Goal: Task Accomplishment & Management: Complete application form

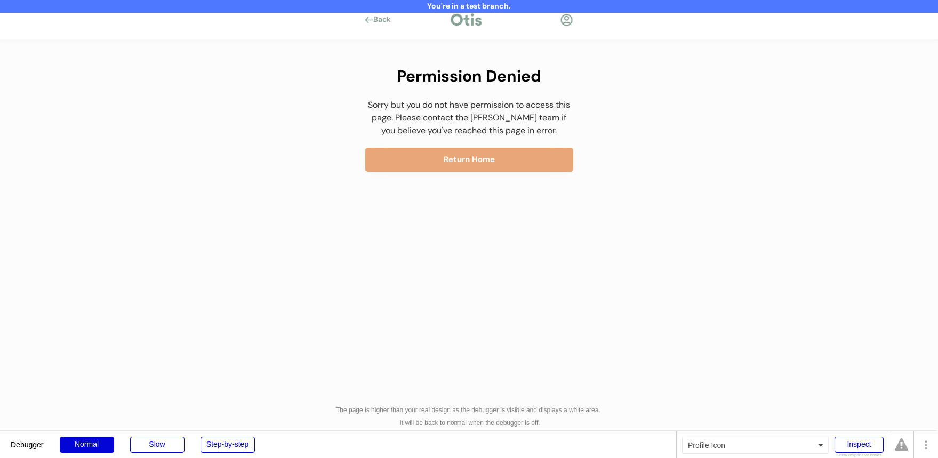
click at [567, 21] on div at bounding box center [566, 19] width 13 height 13
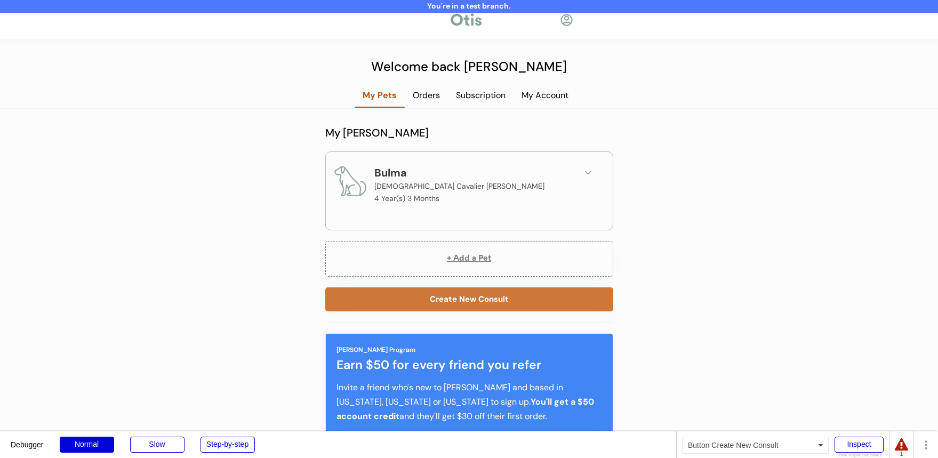
click at [465, 306] on button "Create New Consult" at bounding box center [469, 300] width 288 height 24
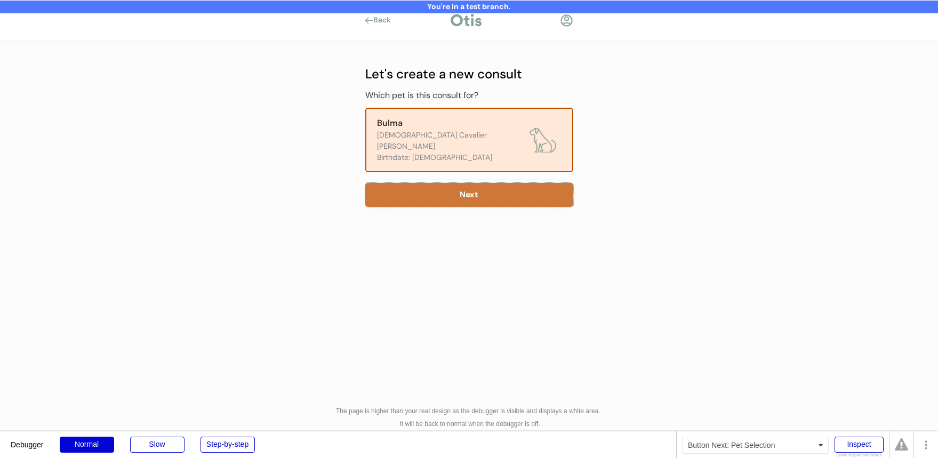
click at [468, 183] on button "Next" at bounding box center [469, 195] width 208 height 24
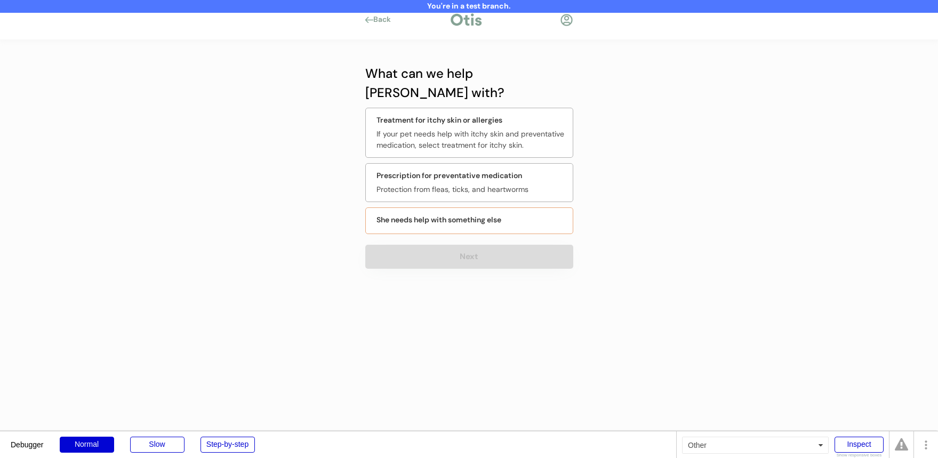
click at [469, 170] on div "Prescription for preventative medication" at bounding box center [450, 175] width 146 height 11
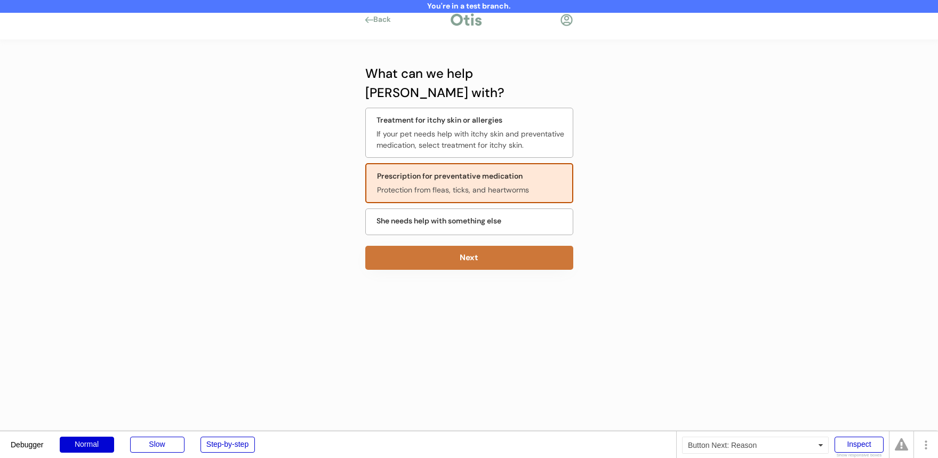
click at [456, 246] on button "Next" at bounding box center [469, 258] width 208 height 24
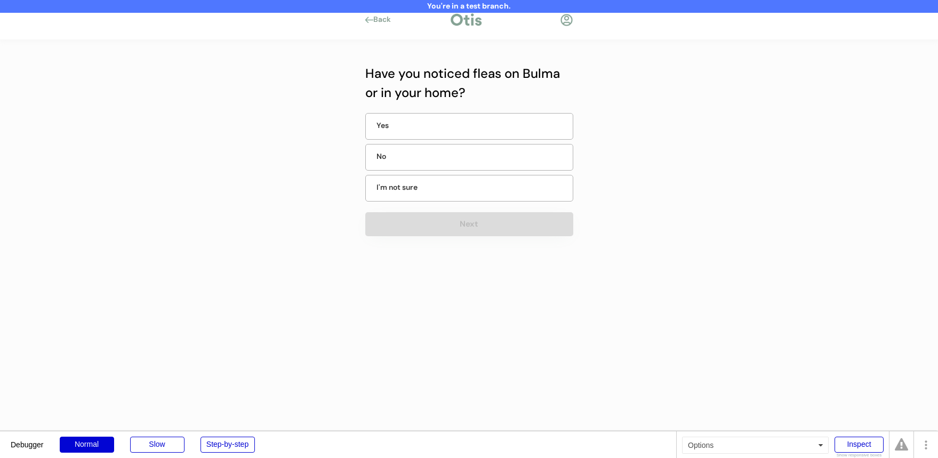
click at [474, 163] on div "No" at bounding box center [469, 157] width 208 height 27
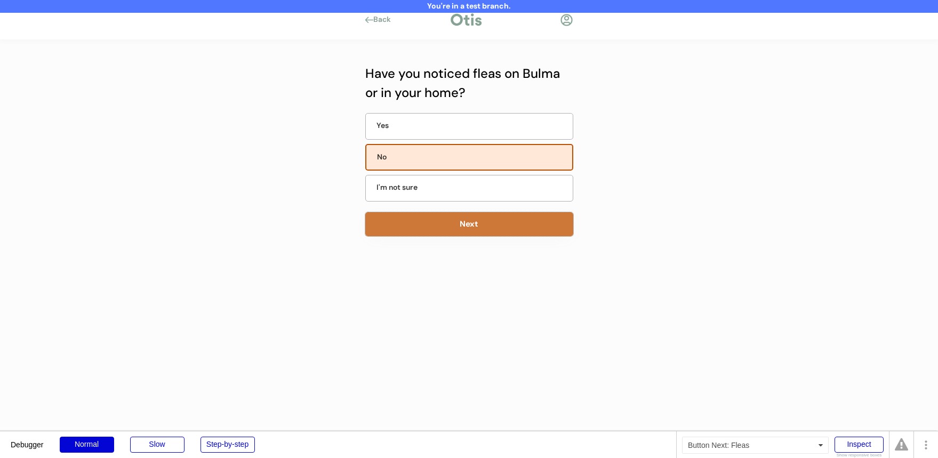
click at [460, 223] on button "Next" at bounding box center [469, 224] width 208 height 24
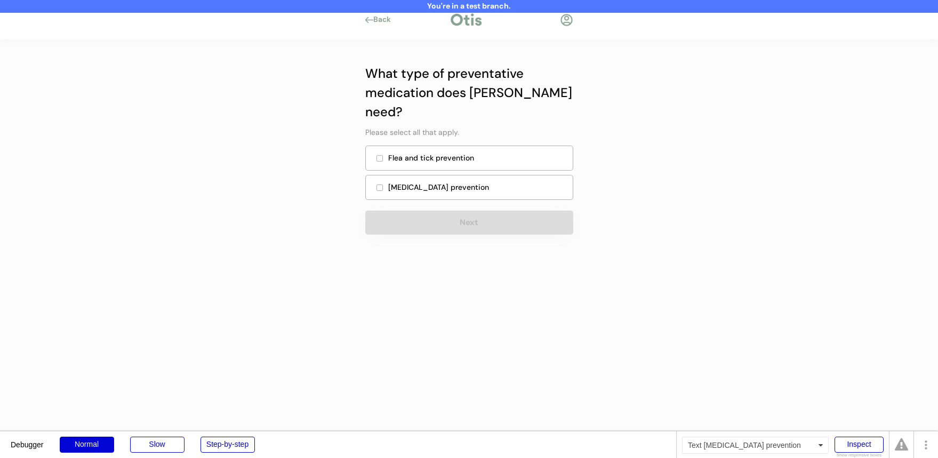
click at [473, 182] on div "Heartworm prevention" at bounding box center [477, 187] width 178 height 11
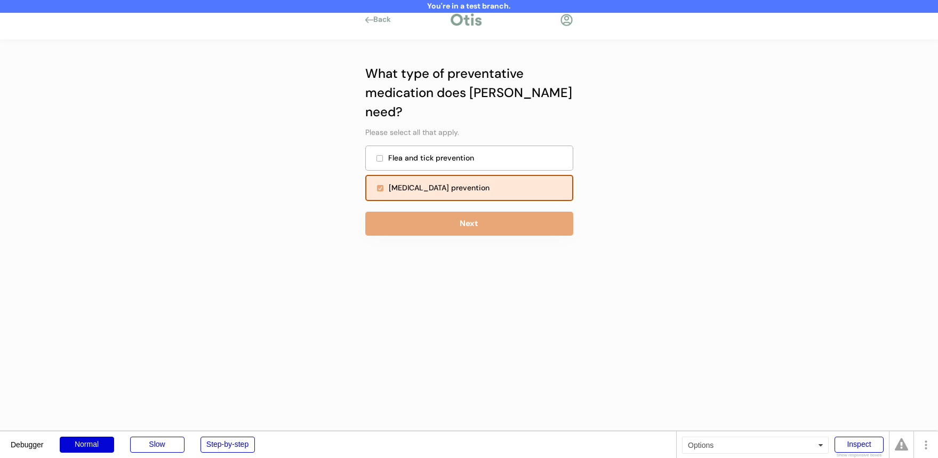
click at [466, 212] on button "Next" at bounding box center [469, 224] width 208 height 24
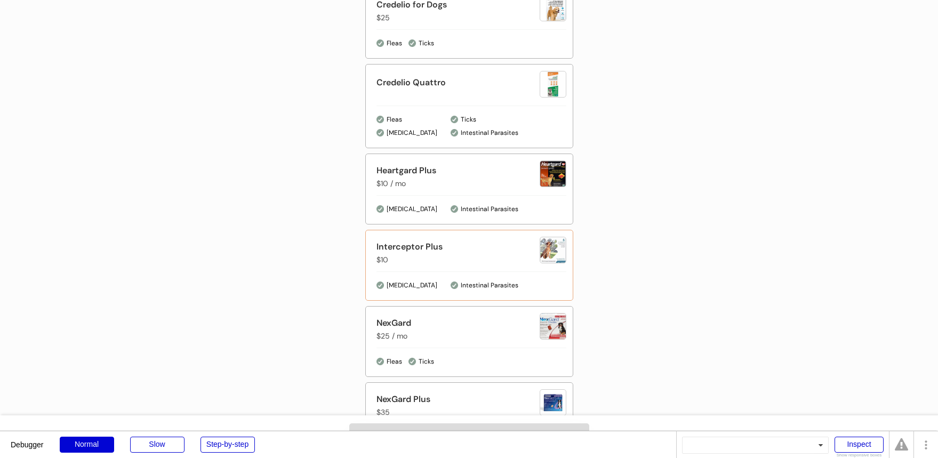
scroll to position [393, 0]
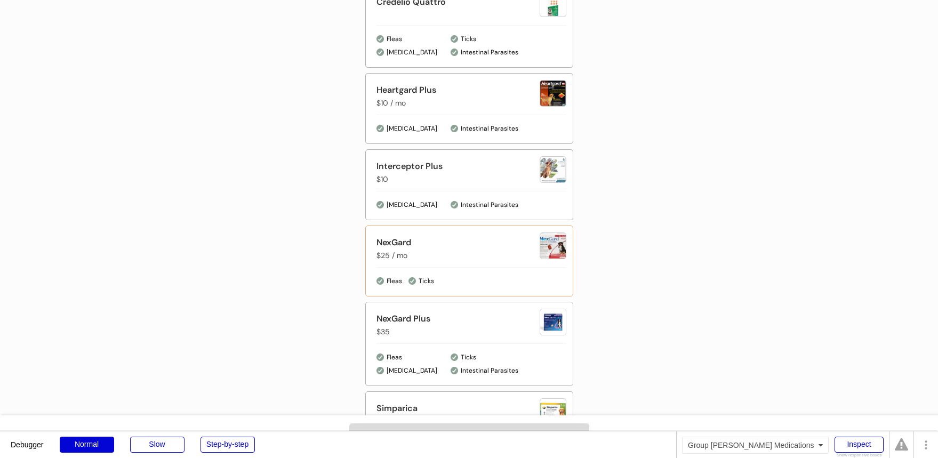
click at [471, 258] on div "NexGard $25 / mo" at bounding box center [458, 248] width 163 height 25
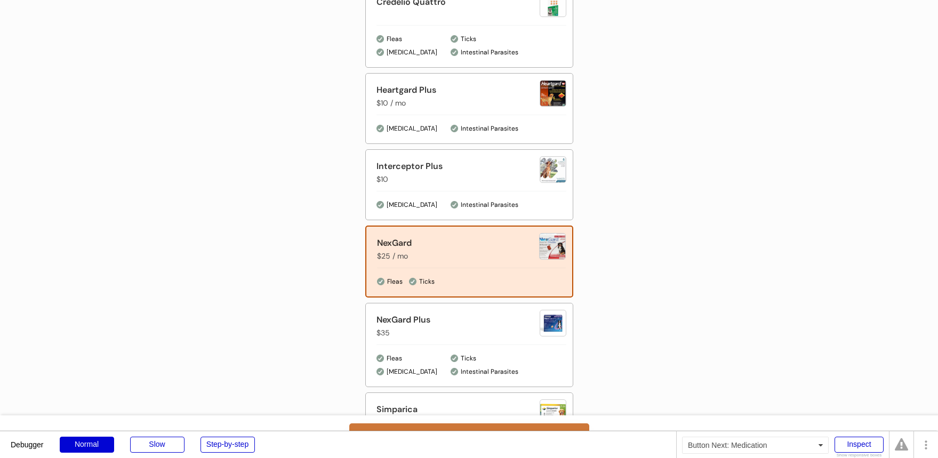
click at [464, 425] on button "Next" at bounding box center [469, 436] width 240 height 24
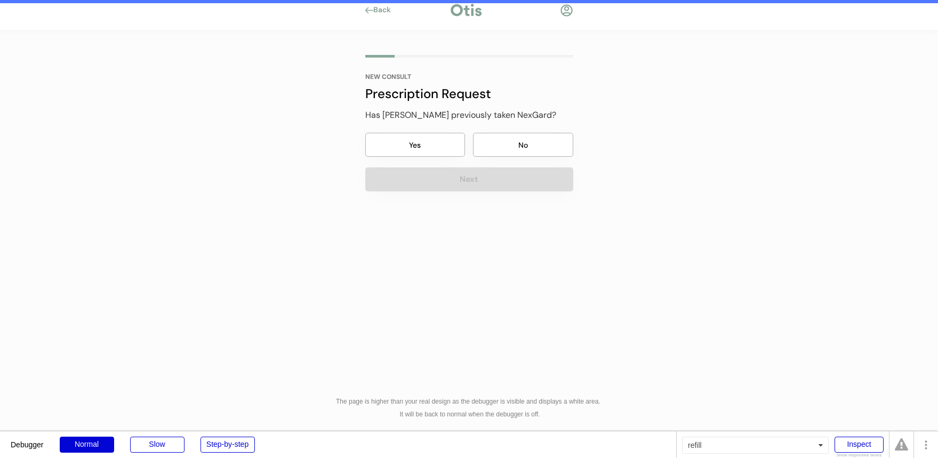
scroll to position [10, 0]
click at [495, 139] on button "No" at bounding box center [523, 145] width 100 height 24
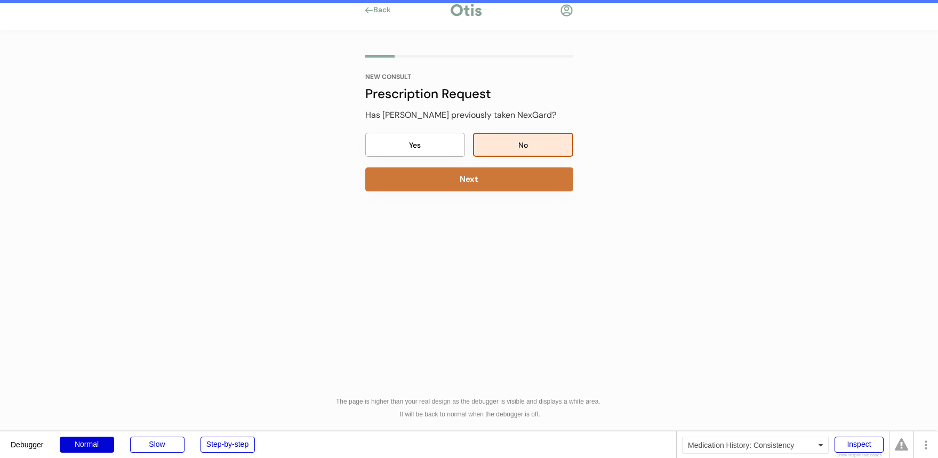
click at [491, 175] on button "Next" at bounding box center [469, 180] width 208 height 24
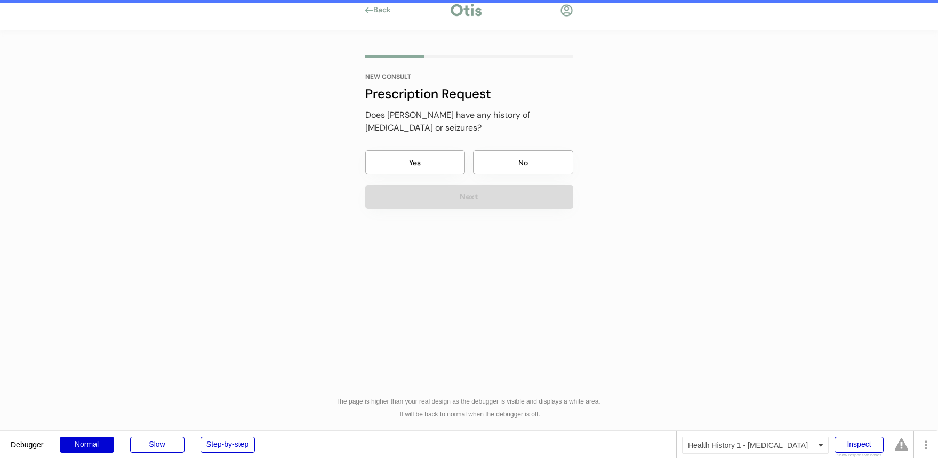
click at [508, 160] on button "No" at bounding box center [523, 162] width 100 height 24
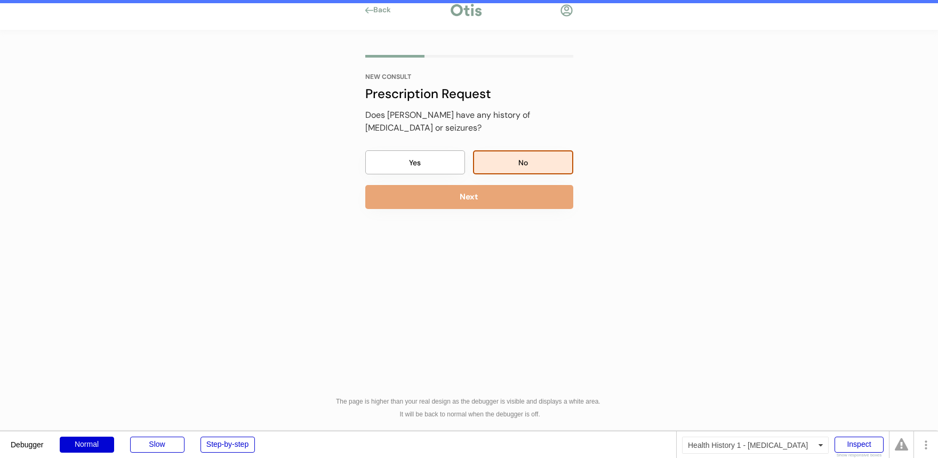
click at [503, 189] on button "Next" at bounding box center [469, 197] width 208 height 24
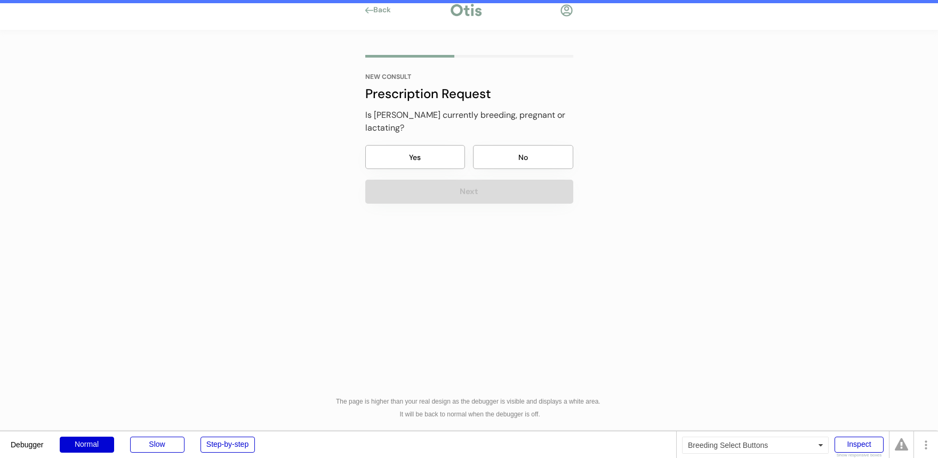
click at [503, 145] on button "No" at bounding box center [523, 157] width 100 height 24
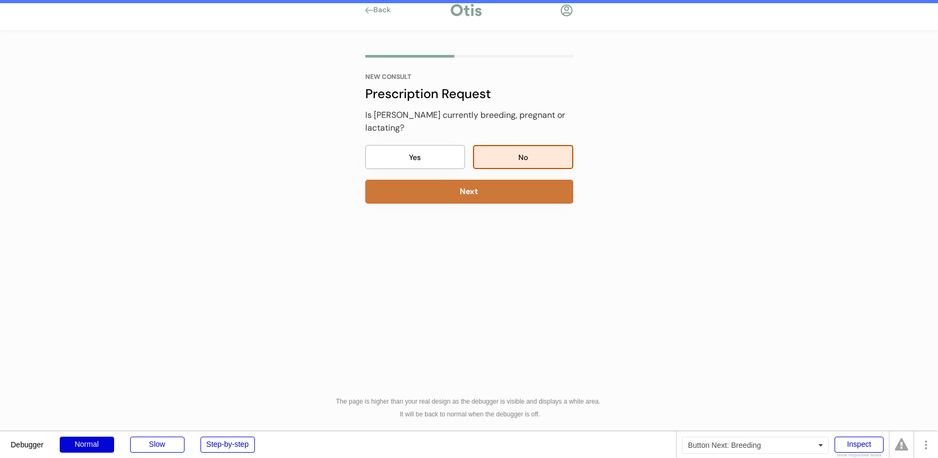
click at [491, 181] on button "Next" at bounding box center [469, 192] width 208 height 24
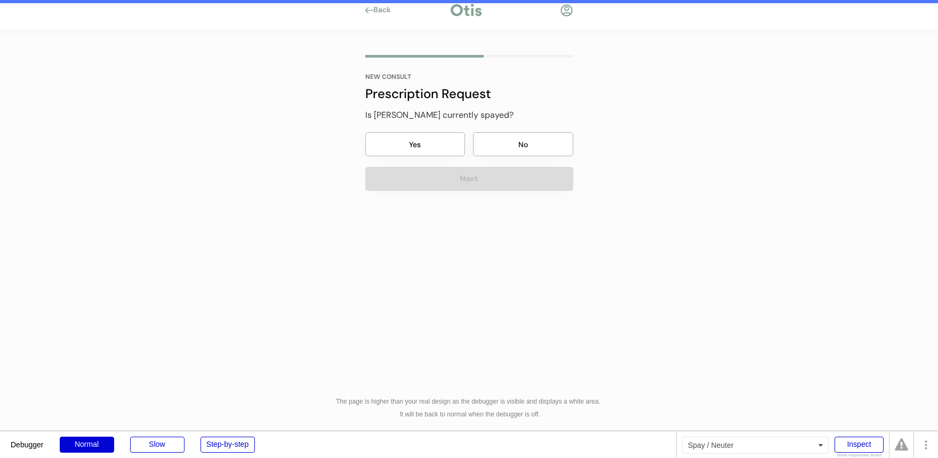
click at [492, 153] on button "No" at bounding box center [523, 144] width 100 height 24
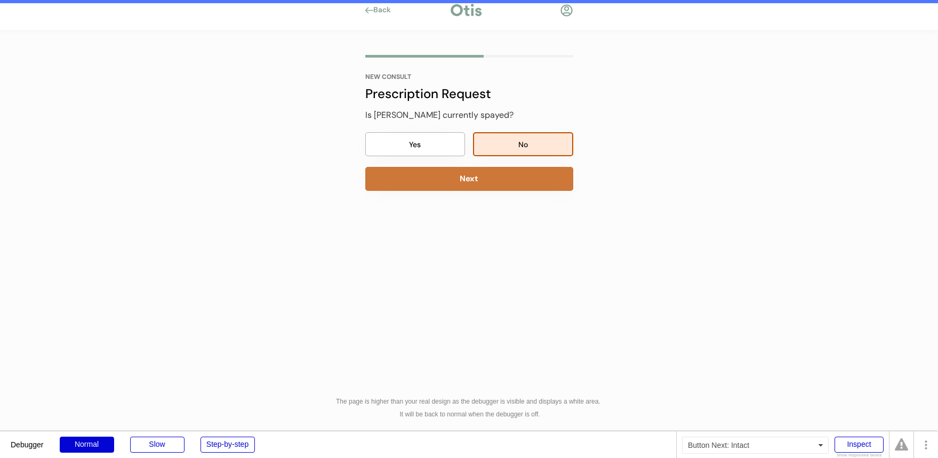
click at [477, 184] on button "Next" at bounding box center [469, 179] width 208 height 24
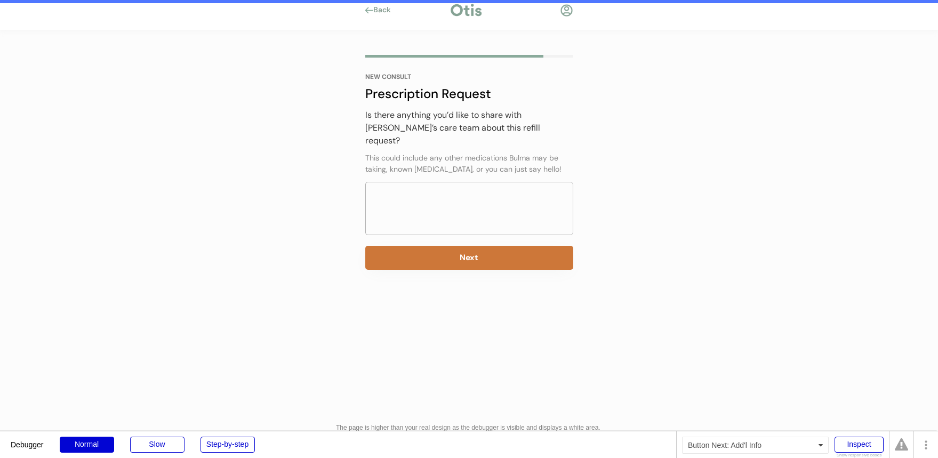
click at [450, 246] on button "Next" at bounding box center [469, 258] width 208 height 24
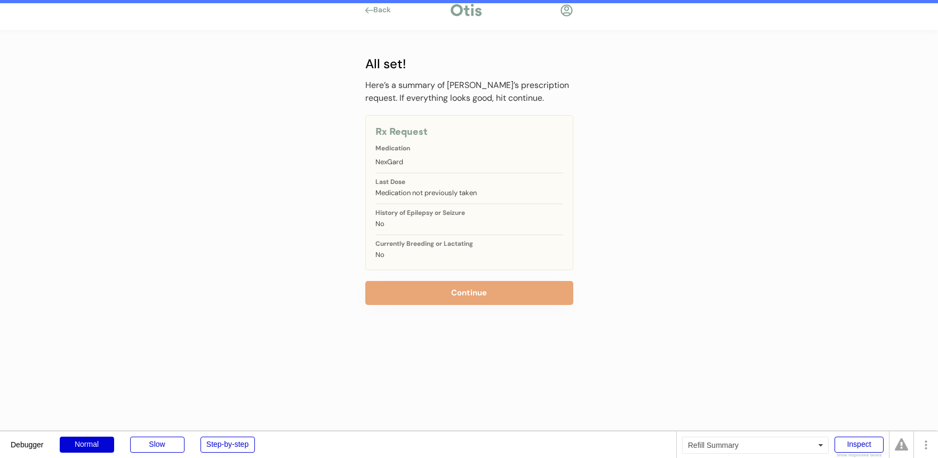
click at [437, 275] on div "Here’s a summary of Bulma’s prescription request. If everything looks good, hit…" at bounding box center [469, 192] width 208 height 226
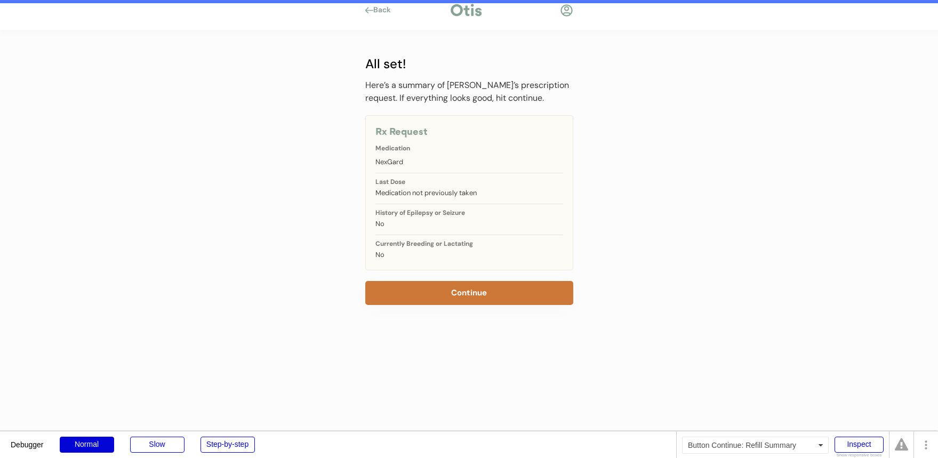
click at [437, 282] on button "Continue" at bounding box center [469, 293] width 208 height 24
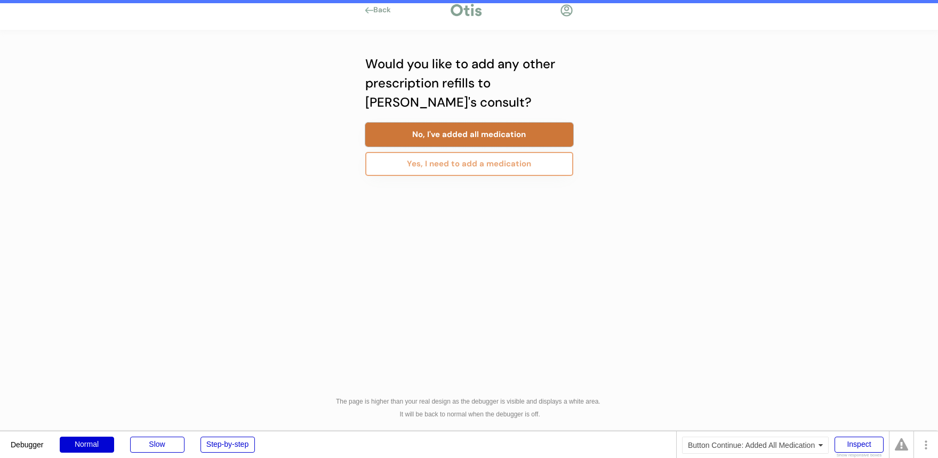
click at [514, 128] on button "No, I've added all medication" at bounding box center [469, 135] width 208 height 24
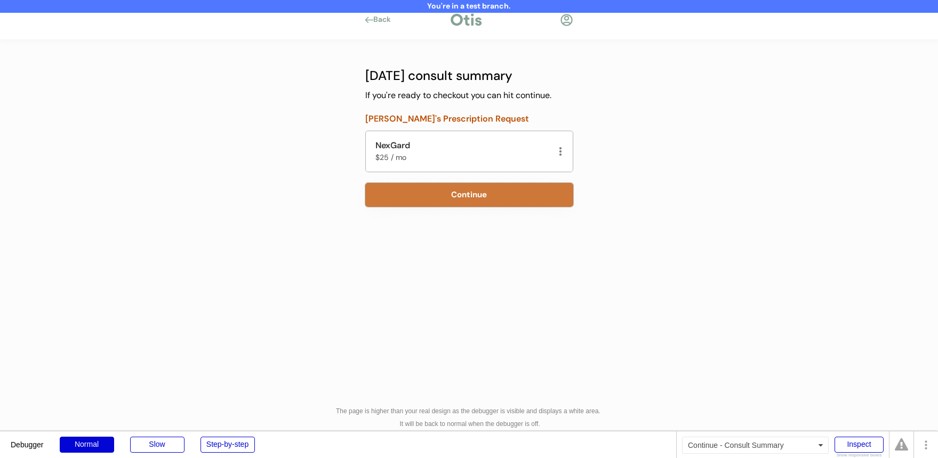
click at [457, 195] on button "Continue" at bounding box center [469, 195] width 208 height 24
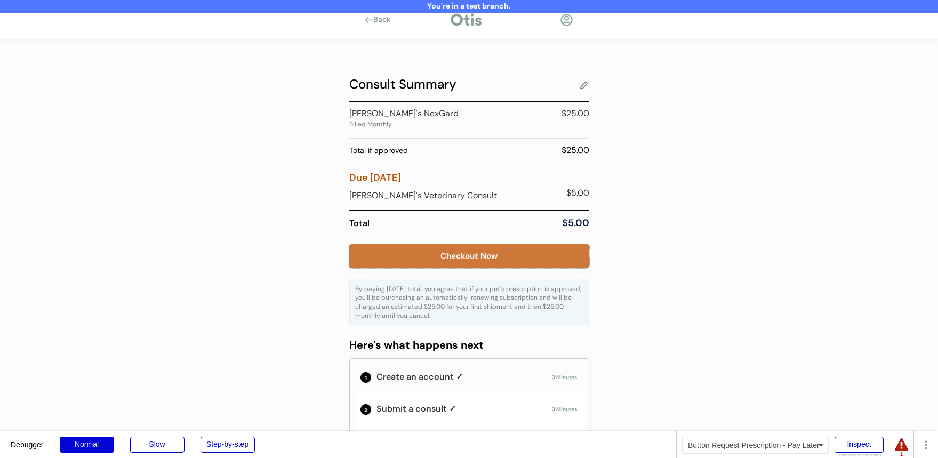
click at [480, 254] on button "Checkout Now" at bounding box center [469, 256] width 240 height 24
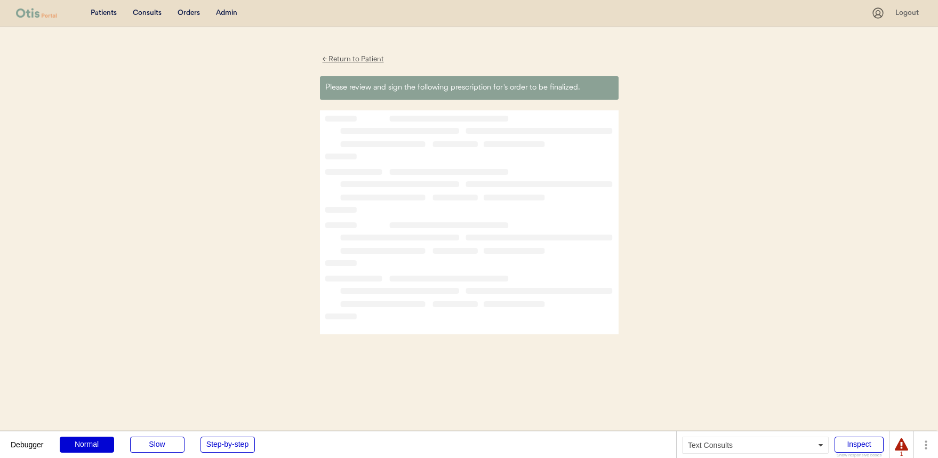
click at [147, 14] on div "Consults" at bounding box center [147, 13] width 29 height 11
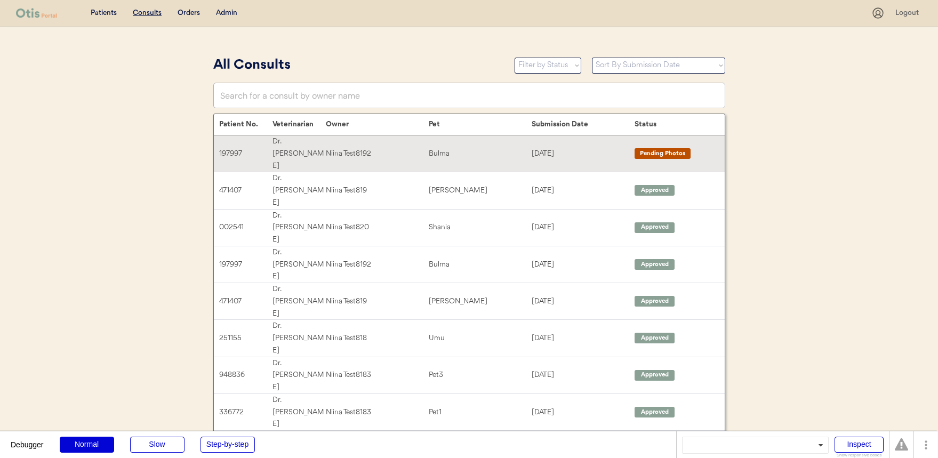
click at [400, 148] on div "Niina Test8192" at bounding box center [377, 154] width 103 height 12
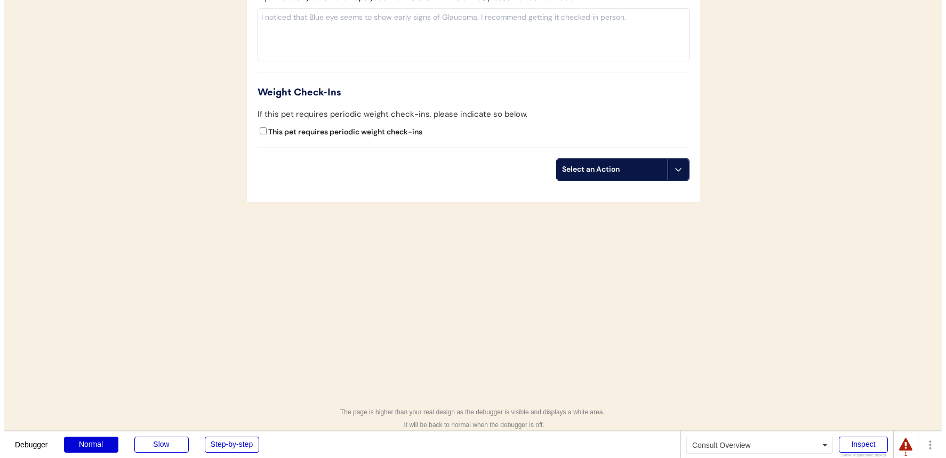
scroll to position [1113, 0]
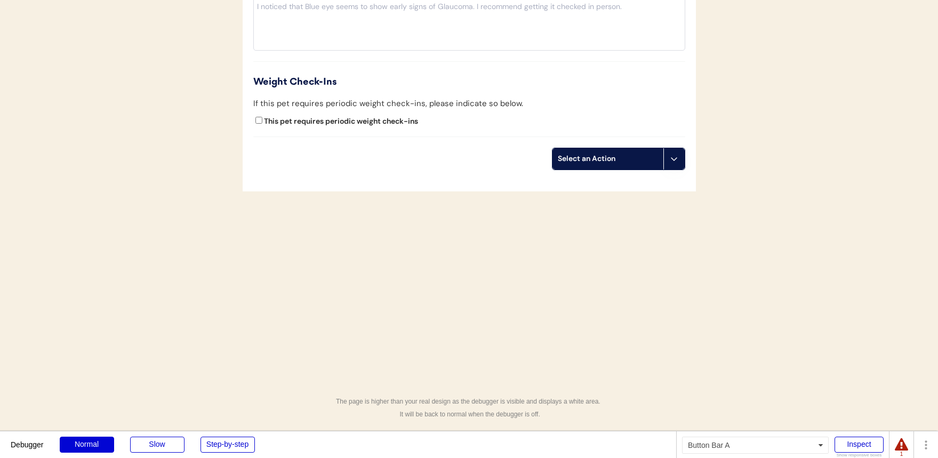
click at [649, 161] on div "Select an Action" at bounding box center [608, 159] width 100 height 11
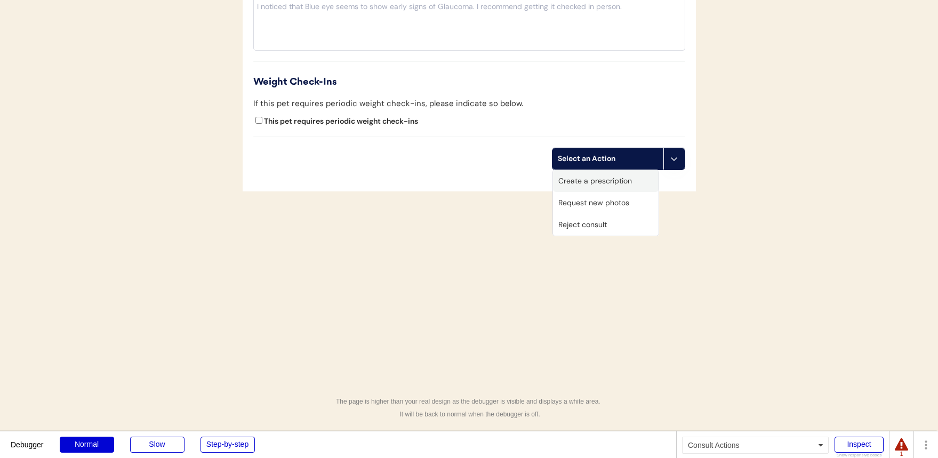
click at [632, 182] on div "Create a prescription" at bounding box center [606, 181] width 106 height 22
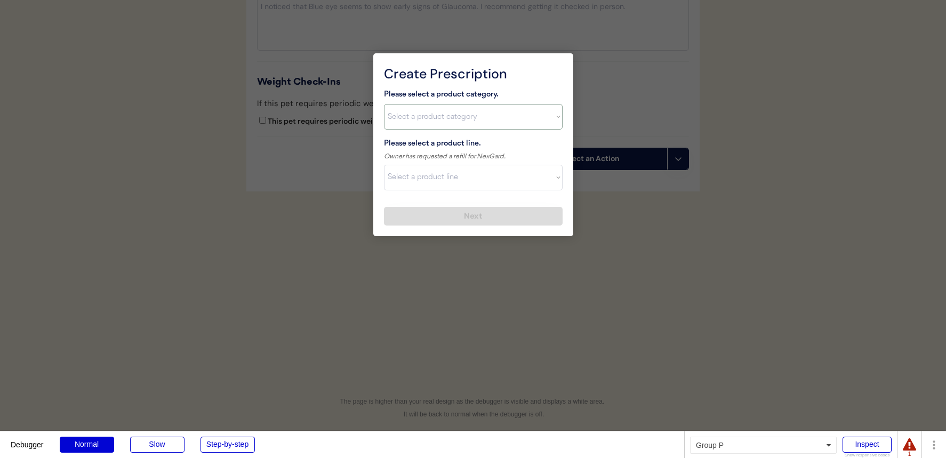
click at [498, 121] on select "Select a product category Allergies Antibiotics Anxiety Combo Parasite Preventi…" at bounding box center [473, 117] width 179 height 26
select select ""flea___tick""
click at [384, 104] on select "Select a product category Allergies Antibiotics Anxiety Combo Parasite Preventi…" at bounding box center [473, 117] width 179 height 26
click at [468, 185] on select "Select a product line" at bounding box center [473, 178] width 179 height 26
click at [384, 165] on select "Select a product line" at bounding box center [473, 178] width 179 height 26
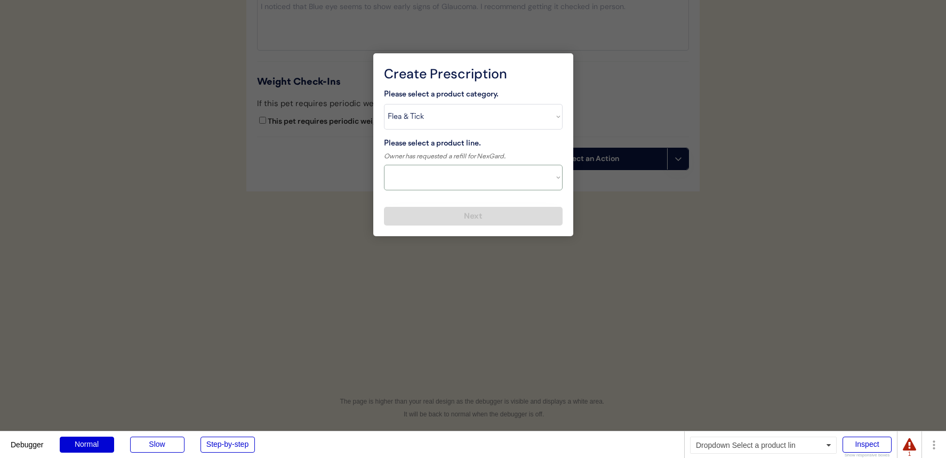
click at [475, 181] on select "Select a product line Bravecto 3 Month NexGard Simparica" at bounding box center [473, 178] width 179 height 26
select select ""NexGard""
click at [384, 165] on select "Select a product line Bravecto 3 Month NexGard Simparica" at bounding box center [473, 178] width 179 height 26
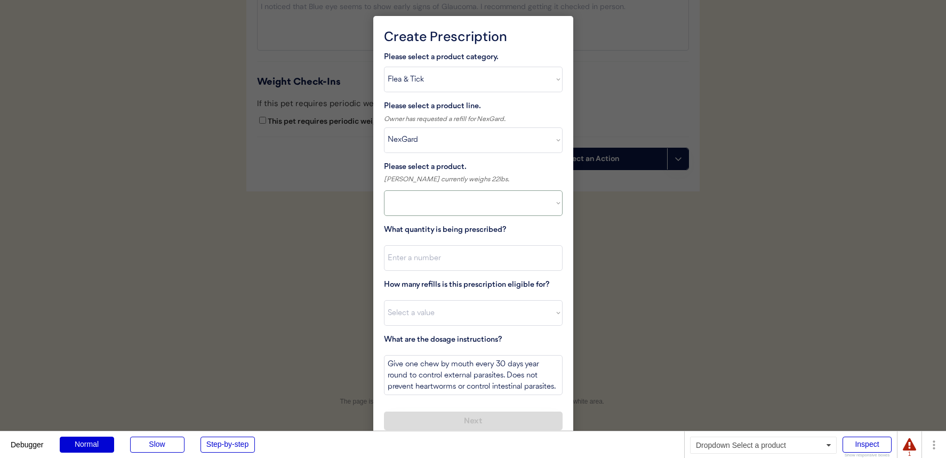
click at [482, 205] on select at bounding box center [473, 203] width 179 height 26
select select ""1348695171700984260__LOOKUP__1670802139216x645124073882102900""
click at [384, 190] on select "Select a product NexGard, 4 - 10lbs NexGard, 10.1 - 24lbs NexGard, 24.1 - 60lbs…" at bounding box center [473, 203] width 179 height 26
click at [503, 258] on input "input" at bounding box center [473, 258] width 179 height 26
type input "1"
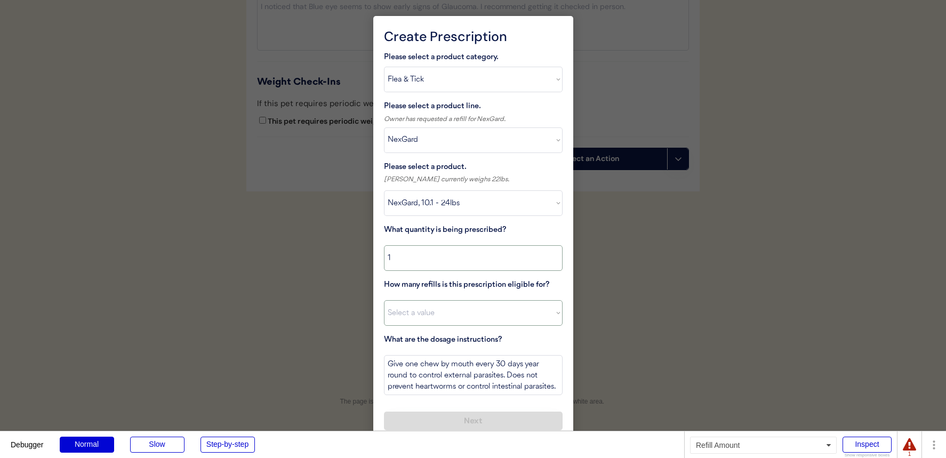
click at [472, 323] on select "Select a value 0 1 2 3 4 5 6 7 8 10 11" at bounding box center [473, 313] width 179 height 26
select select "11"
click at [384, 300] on select "Select a value 0 1 2 3 4 5 6 7 8 10 11" at bounding box center [473, 313] width 179 height 26
click at [468, 416] on button "Next" at bounding box center [473, 421] width 179 height 19
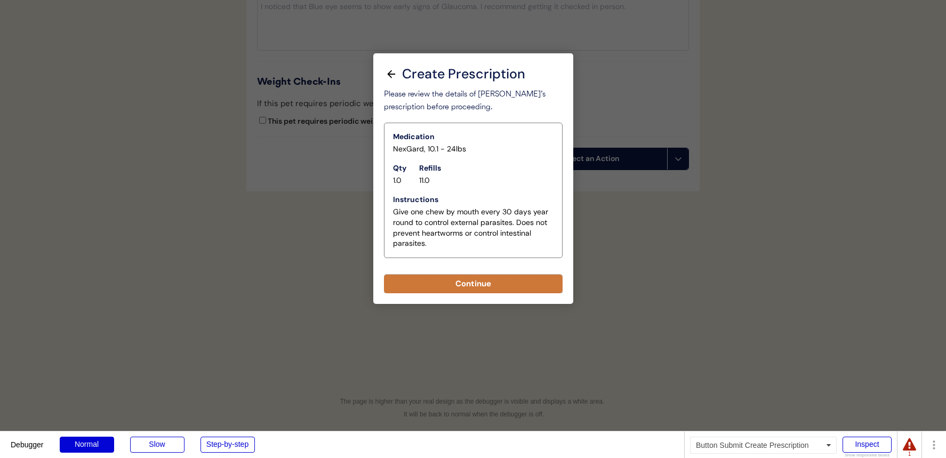
click at [497, 284] on button "Continue" at bounding box center [473, 284] width 179 height 19
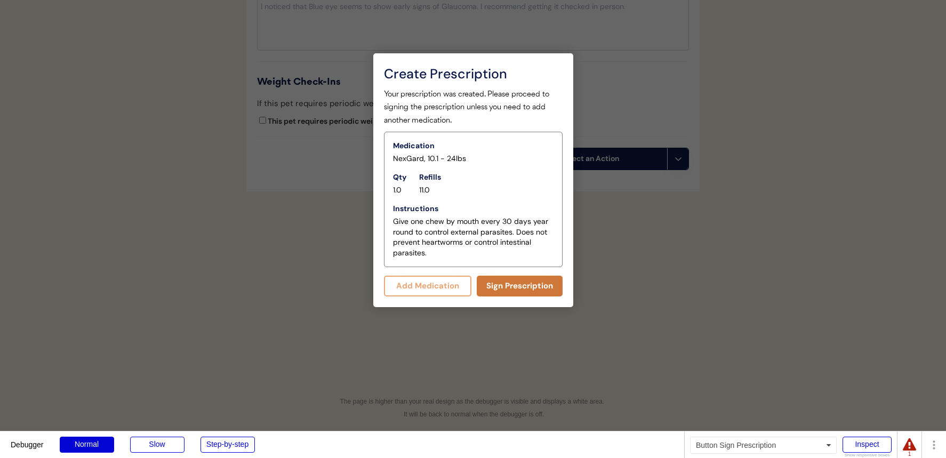
click at [541, 283] on button "Sign Prescription" at bounding box center [520, 286] width 86 height 21
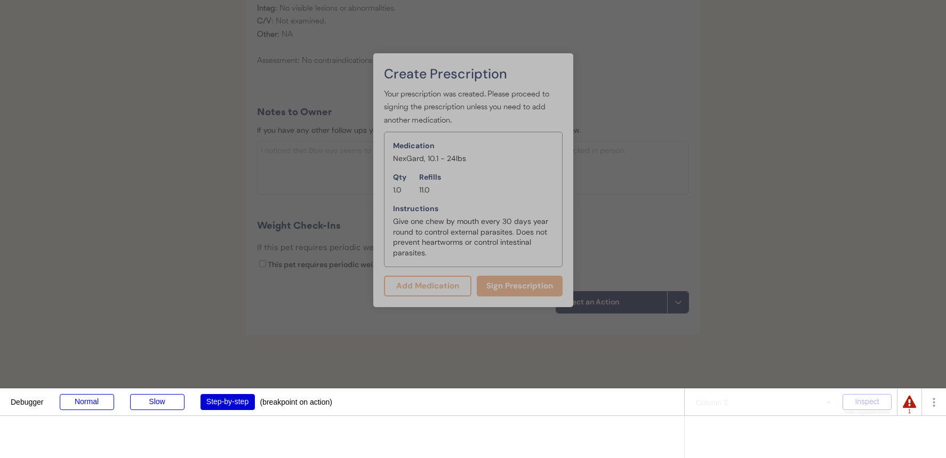
scroll to position [1103, 0]
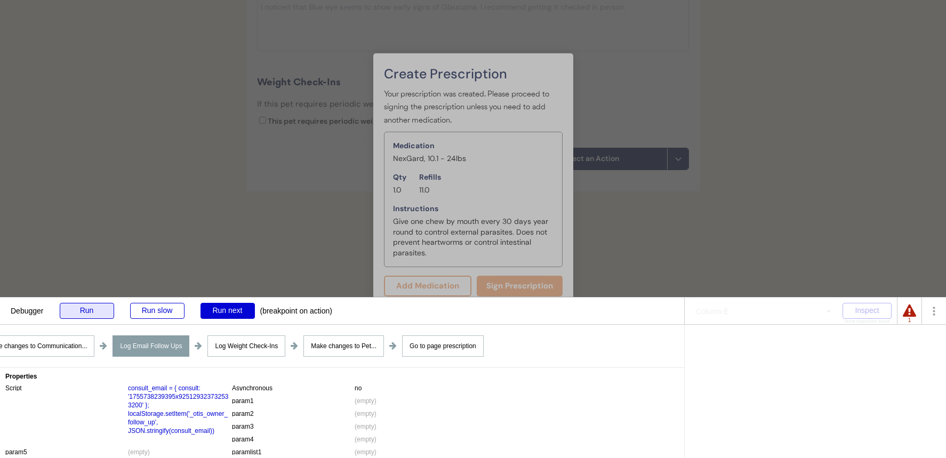
click at [103, 309] on div "Run" at bounding box center [87, 311] width 54 height 16
click at [102, 311] on div "Run" at bounding box center [87, 311] width 54 height 16
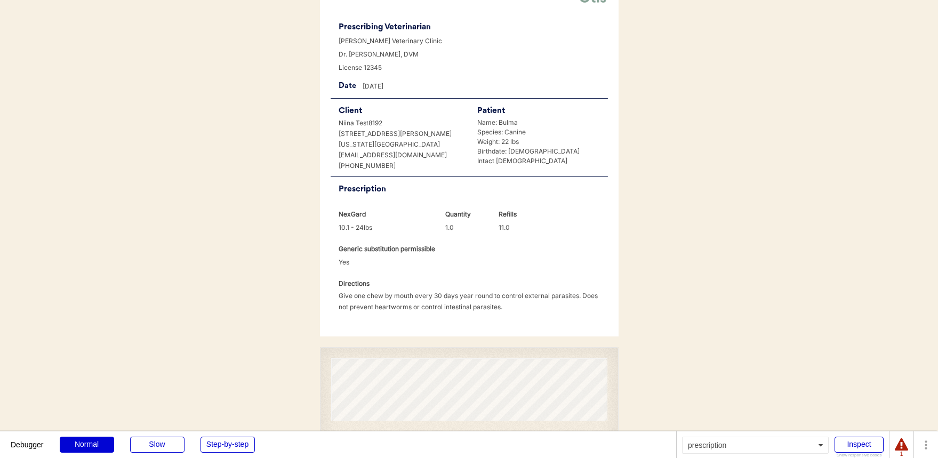
scroll to position [355, 0]
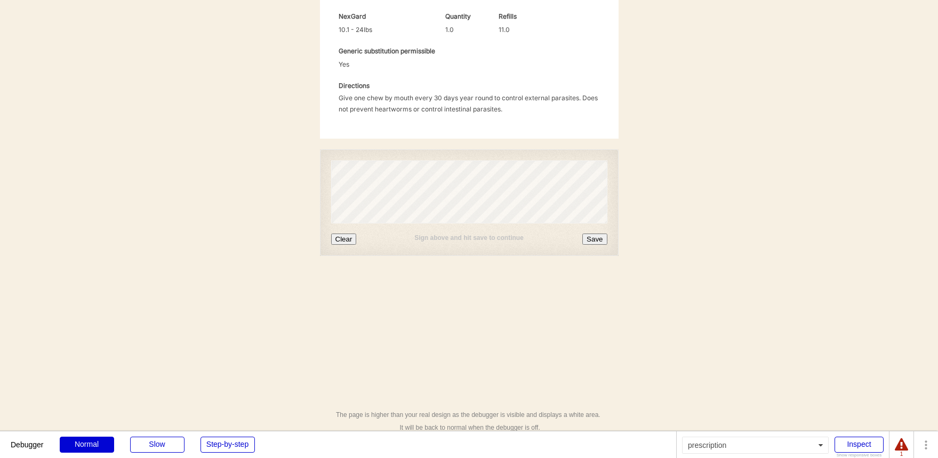
click at [596, 234] on button "Save" at bounding box center [595, 239] width 25 height 11
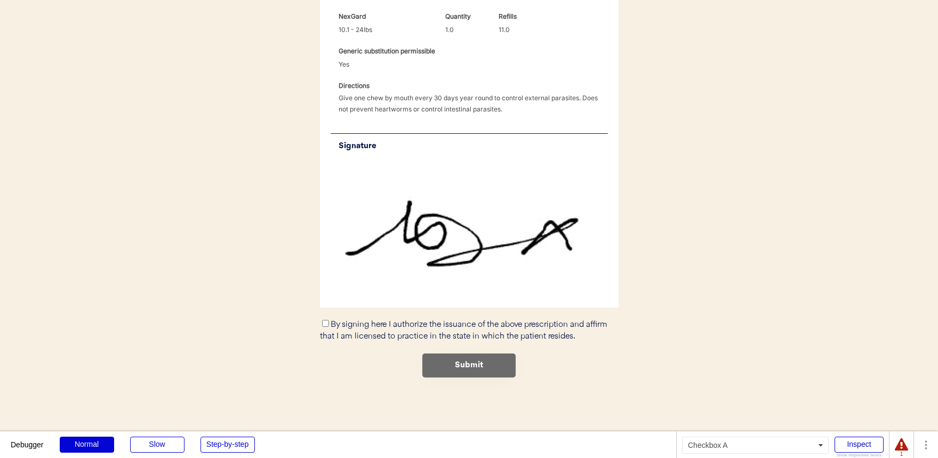
click at [414, 321] on label "By signing here I authorize the issuance of the above prescription and affirm t…" at bounding box center [464, 331] width 288 height 21
click at [329, 320] on input "By signing here I authorize the issuance of the above prescription and affirm t…" at bounding box center [325, 323] width 7 height 7
checkbox input "true"
click at [460, 354] on button "Submit" at bounding box center [468, 366] width 93 height 24
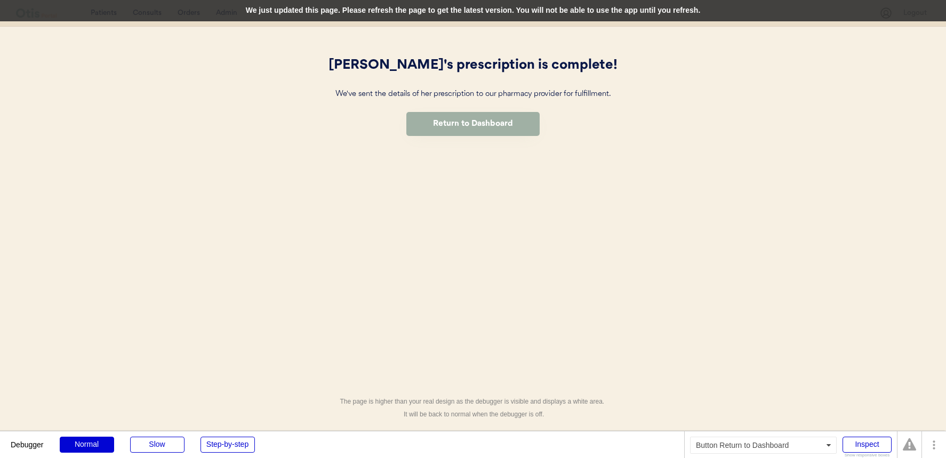
click at [465, 126] on button "Return to Dashboard" at bounding box center [472, 124] width 133 height 24
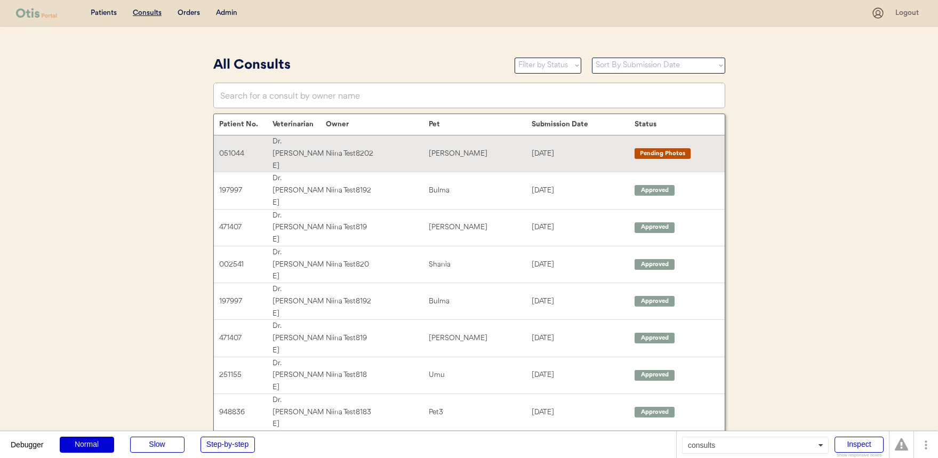
click at [381, 148] on div "Niina Test8202" at bounding box center [377, 154] width 103 height 12
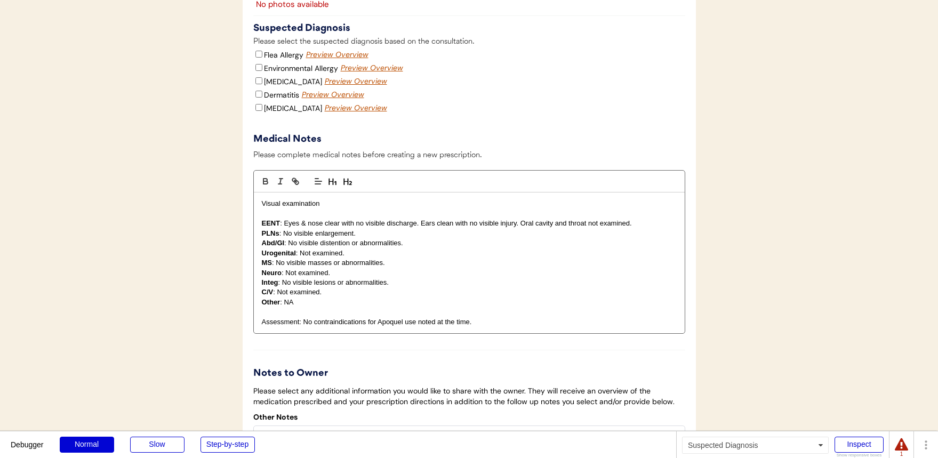
scroll to position [1162, 0]
click at [288, 77] on label "Food Allergy" at bounding box center [293, 82] width 58 height 10
click at [262, 78] on input "Food Allergy" at bounding box center [259, 81] width 7 height 7
checkbox input "true"
click at [277, 91] on label "Dermatitis" at bounding box center [281, 96] width 35 height 10
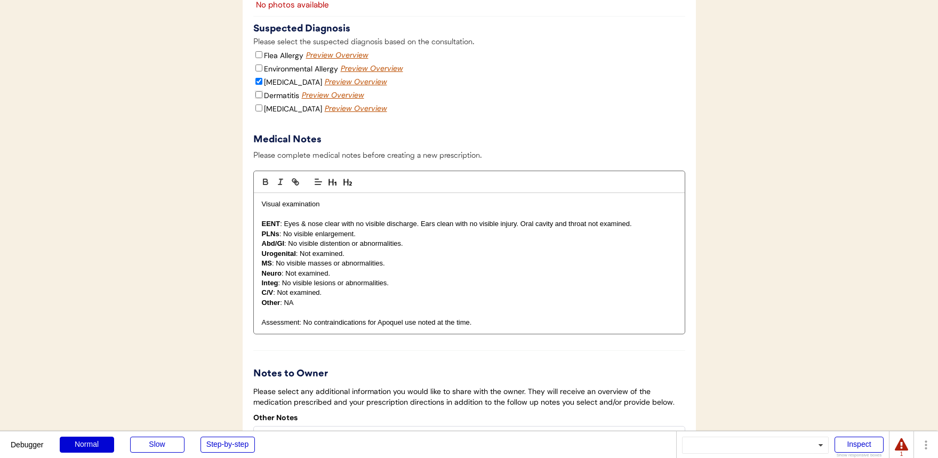
click at [262, 91] on input "Dermatitis" at bounding box center [259, 94] width 7 height 7
checkbox input "true"
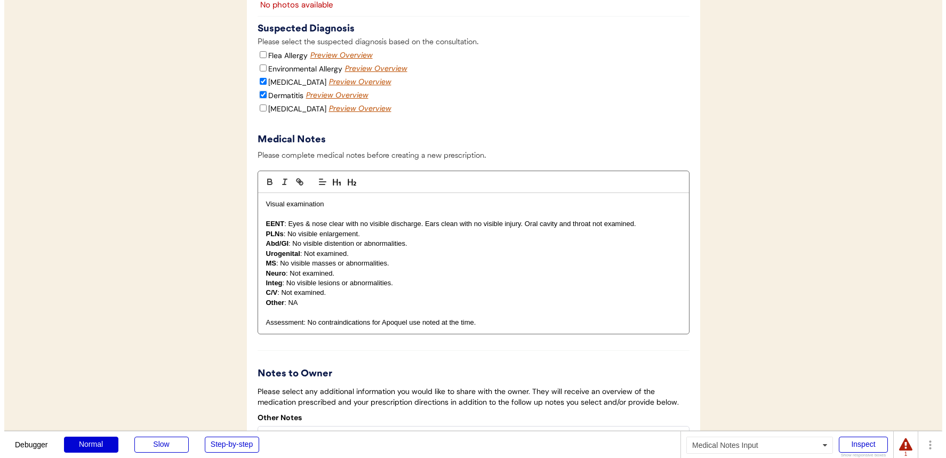
scroll to position [1505, 0]
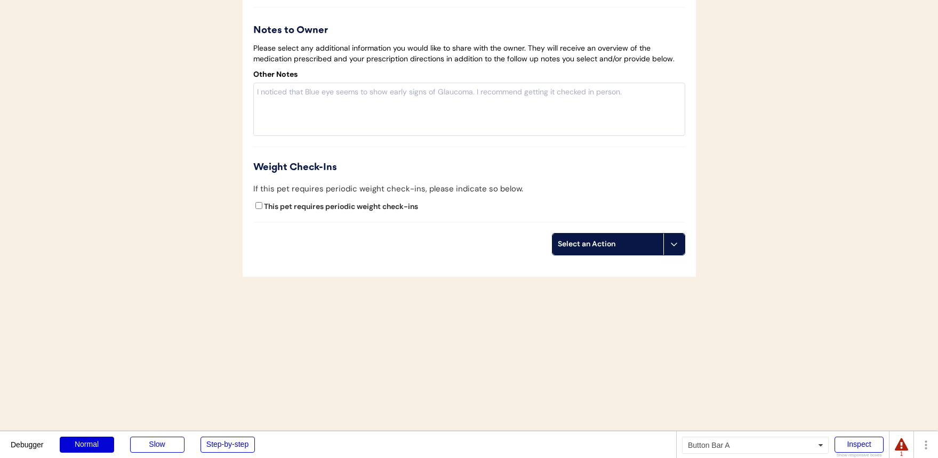
click at [649, 239] on div "Select an Action" at bounding box center [608, 244] width 100 height 11
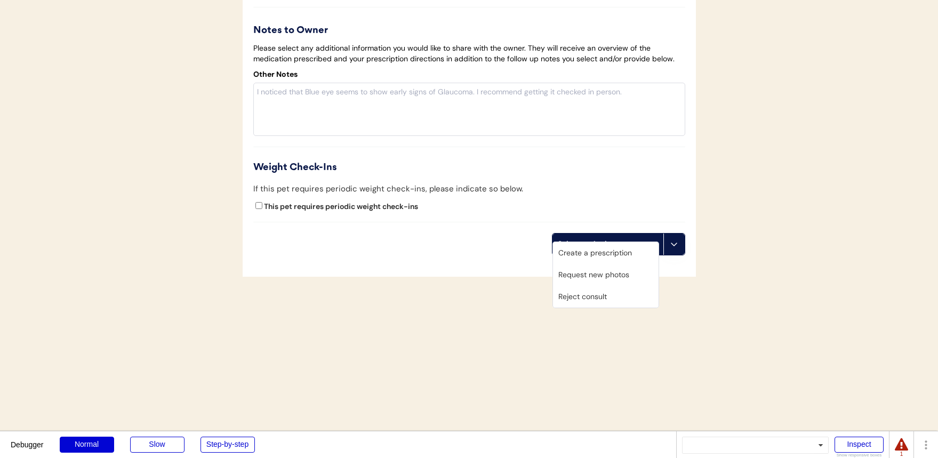
click at [618, 250] on div "Create a prescription" at bounding box center [606, 253] width 106 height 22
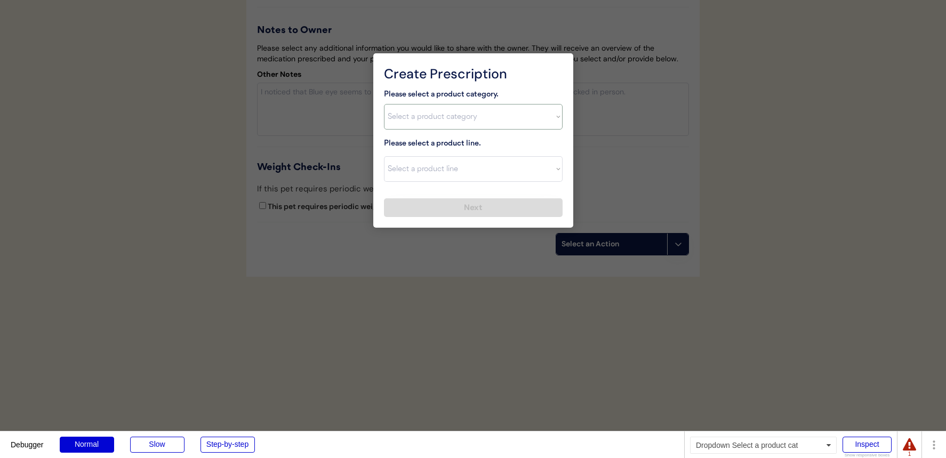
click at [460, 112] on select "Select a product category Allergies Antibiotics Anxiety Combo Parasite Preventi…" at bounding box center [473, 117] width 179 height 26
select select ""allergies""
click at [384, 104] on select "Select a product category Allergies Antibiotics Anxiety Combo Parasite Preventi…" at bounding box center [473, 117] width 179 height 26
click at [443, 170] on select "Select a product line" at bounding box center [473, 169] width 179 height 26
click at [384, 156] on select "Select a product line" at bounding box center [473, 169] width 179 height 26
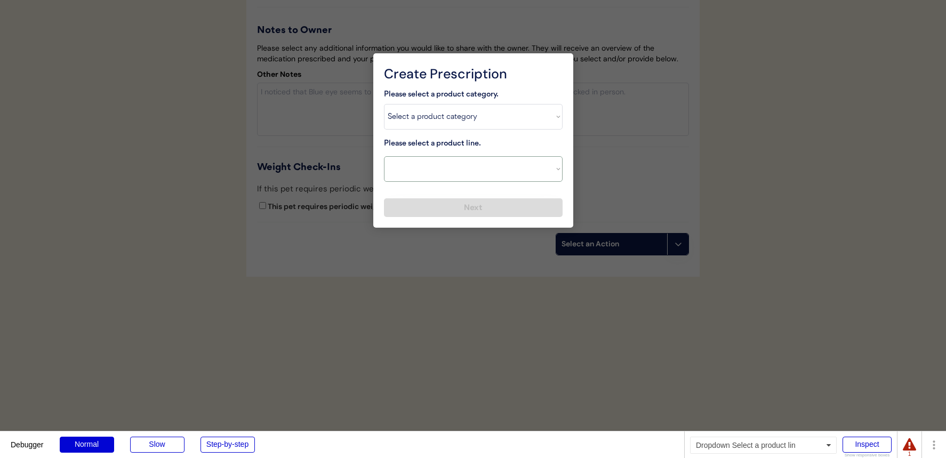
click at [441, 174] on select "Select a product line Apoquel Chewable Tablet Malaseb Shampoo" at bounding box center [473, 169] width 179 height 26
select select ""Apoquel Chewable Tablet""
click at [384, 156] on select "Select a product line Apoquel Chewable Tablet Malaseb Shampoo" at bounding box center [473, 169] width 179 height 26
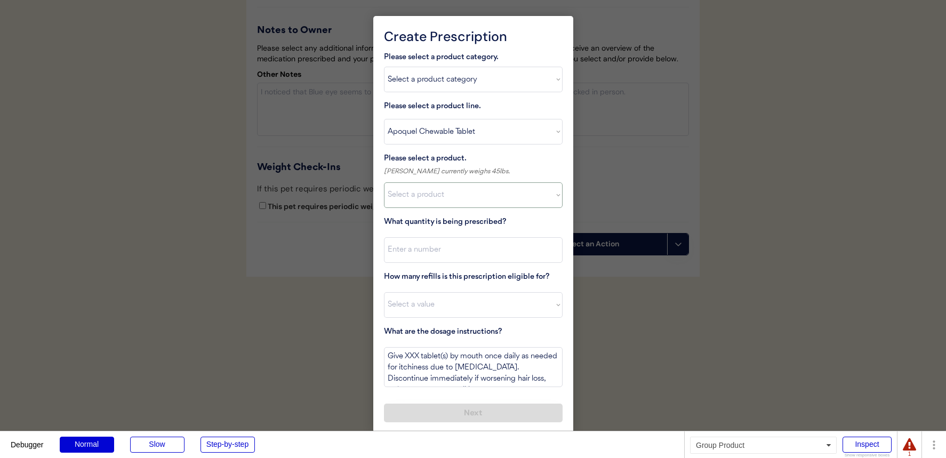
click at [435, 204] on select "Select a product Apoquel Chewable Tablets, 5.4 mg" at bounding box center [473, 195] width 179 height 26
select select ""1348695171700984260__LOOKUP__1730827001663x505184704067231900""
click at [384, 182] on select "Select a product Apoquel Chewable Tablets, 5.4 mg" at bounding box center [473, 195] width 179 height 26
click at [433, 251] on input "input" at bounding box center [473, 250] width 179 height 26
type input "30"
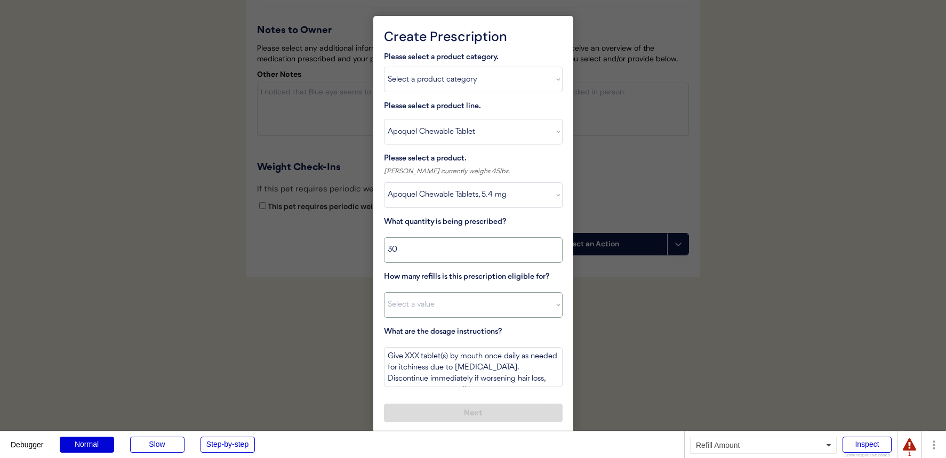
click at [421, 304] on select "Select a value 0 1 2 3 4 5 6 7 8 10 11" at bounding box center [473, 305] width 179 height 26
select select "4"
click at [384, 292] on select "Select a value 0 1 2 3 4 5 6 7 8 10 11" at bounding box center [473, 305] width 179 height 26
click at [416, 356] on textarea "Give XXX tablet(s) by mouth once daily as needed for itchiness due to allergies…" at bounding box center [473, 367] width 179 height 40
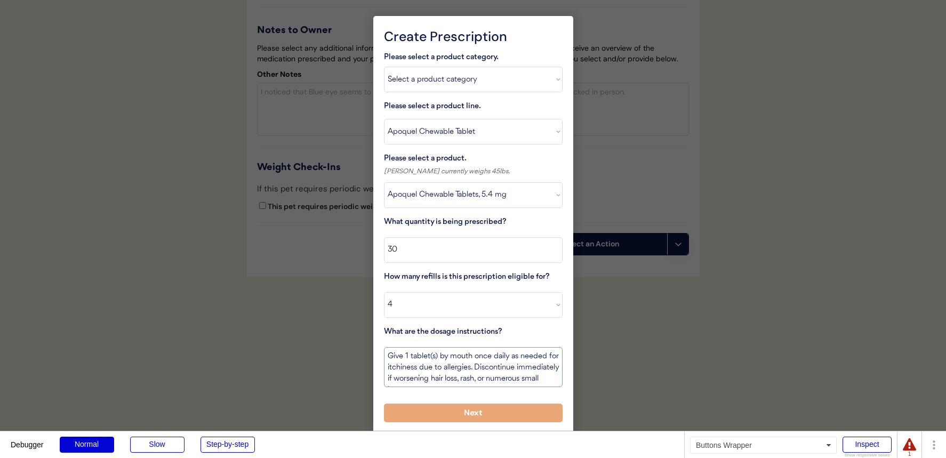
type textarea "Give 1 tablet(s) by mouth once daily as needed for itchiness due to allergies. …"
click at [418, 412] on button "Next" at bounding box center [473, 413] width 179 height 19
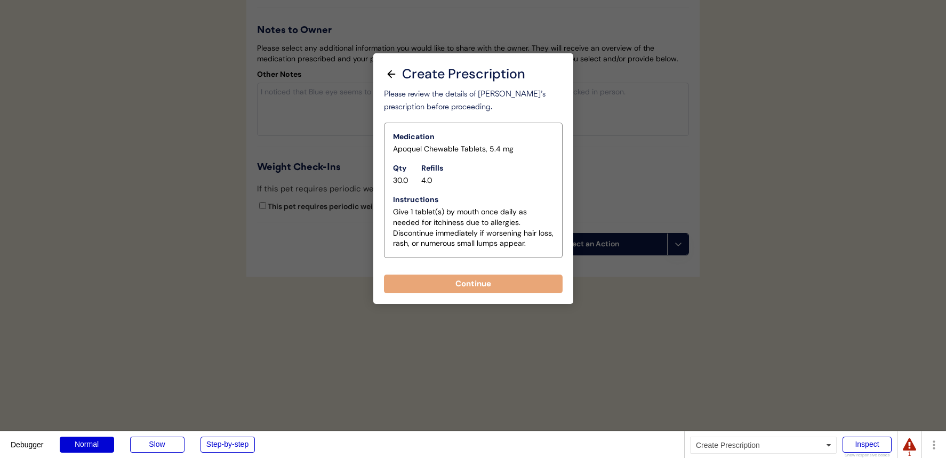
click at [480, 289] on button "Continue" at bounding box center [473, 284] width 179 height 19
select select ""PLACEHOLDER_1427118222253""
type textarea "Give XXX tablet(s) by mouth once daily as needed for itchiness due to allergies…"
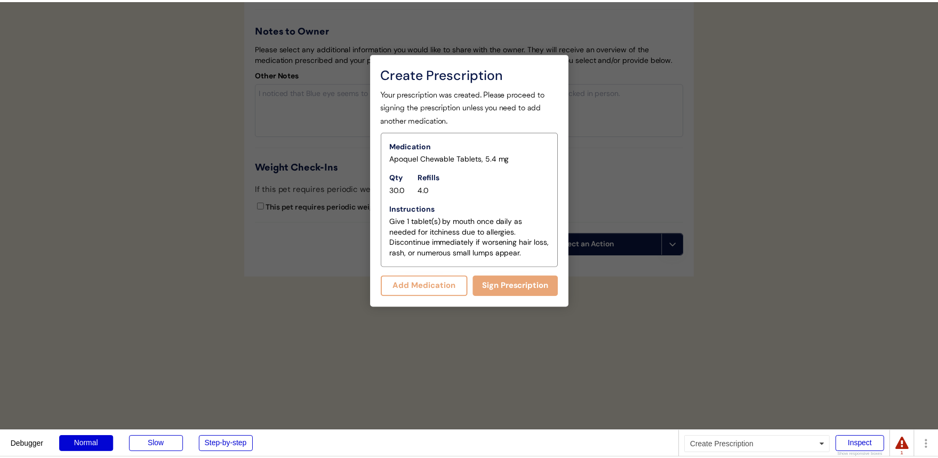
scroll to position [1528, 0]
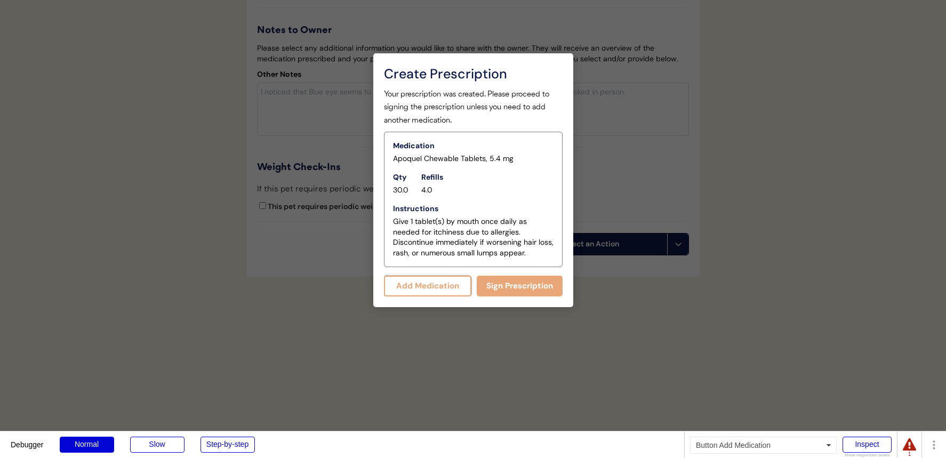
click at [442, 290] on button "Add Medication" at bounding box center [428, 286] width 88 height 21
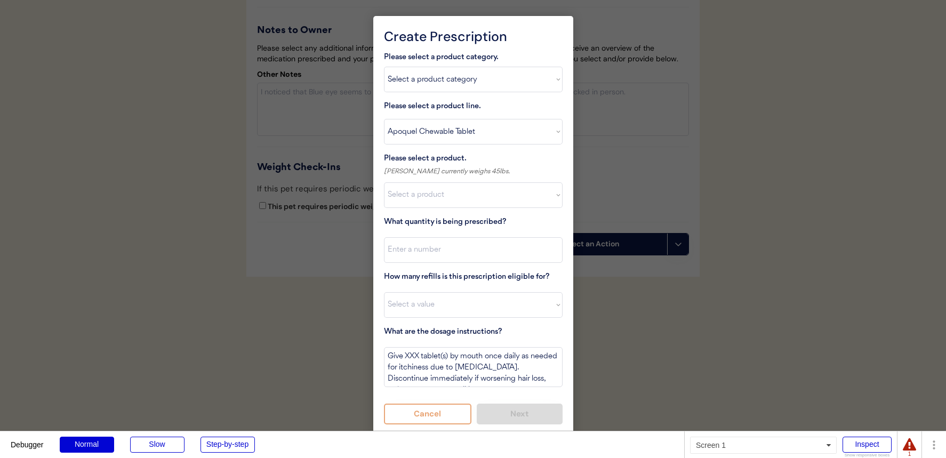
click at [483, 86] on select "Select a product category Allergies Antibiotics Anxiety Combo Parasite Preventi…" at bounding box center [473, 80] width 179 height 26
click at [437, 129] on select "Select a product line Apoquel Chewable Tablet Malaseb Shampoo" at bounding box center [473, 132] width 179 height 26
select select ""Malaseb Shampoo""
click at [384, 119] on select "Select a product line Apoquel Chewable Tablet Malaseb Shampoo" at bounding box center [473, 132] width 179 height 26
type textarea "Bathe every other day for 2 weeks, then once weekly for one month, then as need…"
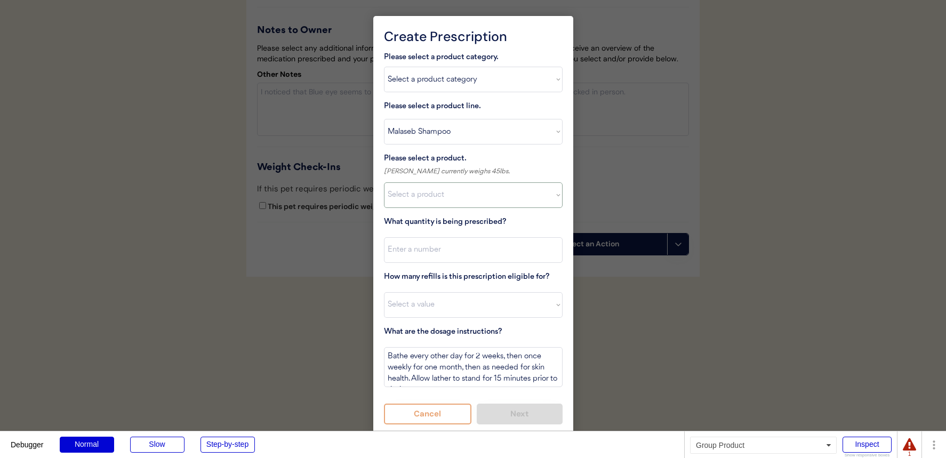
click at [427, 193] on select "Select a product Apoquel Chewable Tablets, 5.4 mg" at bounding box center [473, 195] width 179 height 26
select select ""1348695171700984260__LOOKUP__1744313638900x915194676641798700""
click at [384, 182] on select "Select a product Malaseb Shampoo (8 oz)" at bounding box center [473, 195] width 179 height 26
click at [425, 254] on input "input" at bounding box center [473, 250] width 179 height 26
type input "1"
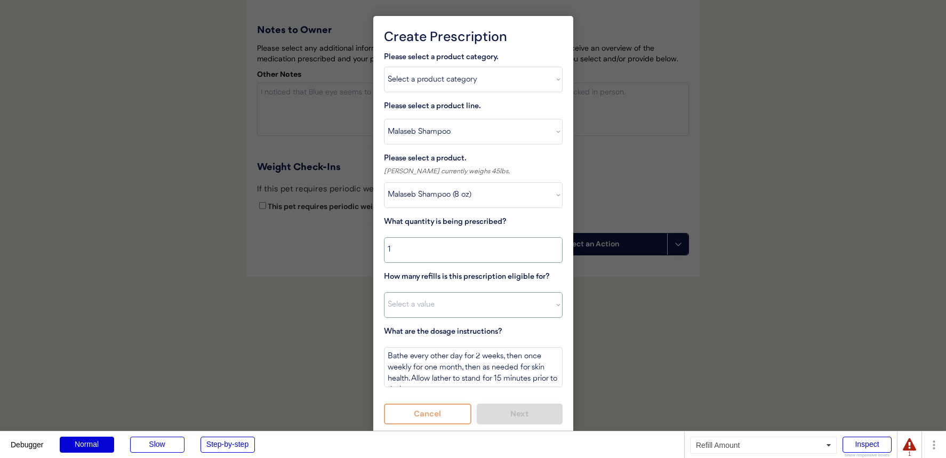
click at [426, 308] on select "Select a value 0 1 2 3 4 5 6 7 8 10 11" at bounding box center [473, 305] width 179 height 26
select select "4"
click at [384, 292] on select "Select a value 0 1 2 3 4 5 6 7 8 10 11" at bounding box center [473, 305] width 179 height 26
click at [491, 413] on button "Next" at bounding box center [520, 414] width 86 height 21
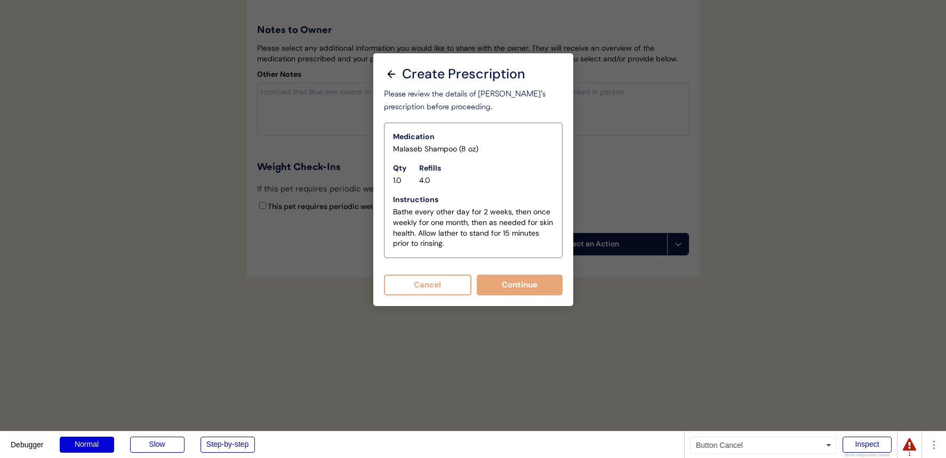
click at [497, 286] on button "Continue" at bounding box center [520, 285] width 86 height 21
select select ""PLACEHOLDER_1427118222253""
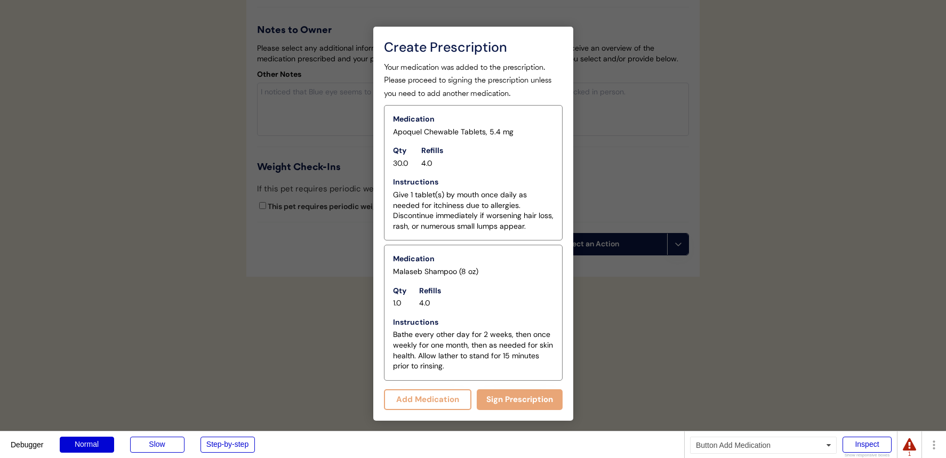
click at [421, 394] on button "Add Medication" at bounding box center [428, 399] width 88 height 21
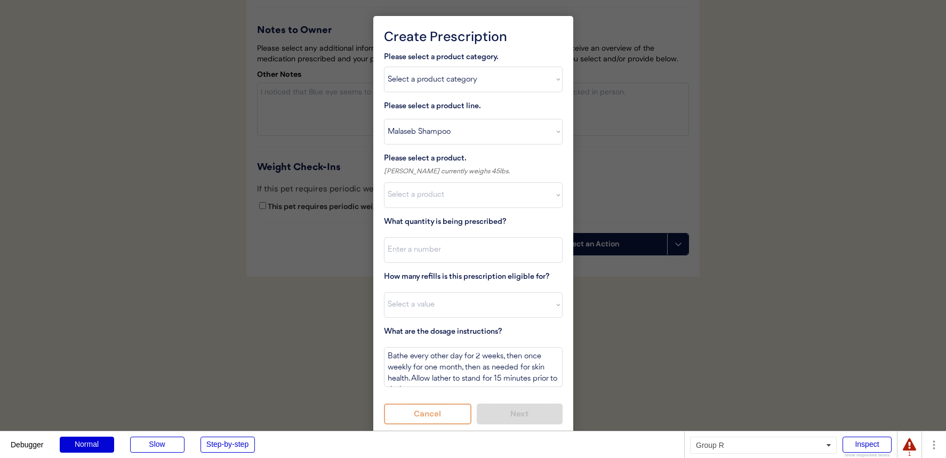
click at [458, 129] on select "Select a product line Apoquel Chewable Tablet Malaseb Shampoo" at bounding box center [473, 132] width 179 height 26
click at [472, 81] on select "Select a product category Allergies Antibiotics Anxiety Combo Parasite Preventi…" at bounding box center [473, 80] width 179 height 26
select select ""combo_parasite_prevention""
click at [384, 67] on select "Select a product category Allergies Antibiotics Anxiety Combo Parasite Preventi…" at bounding box center [473, 80] width 179 height 26
click at [455, 131] on select "Select a product line Apoquel Chewable Tablet Malaseb Shampoo" at bounding box center [473, 132] width 179 height 26
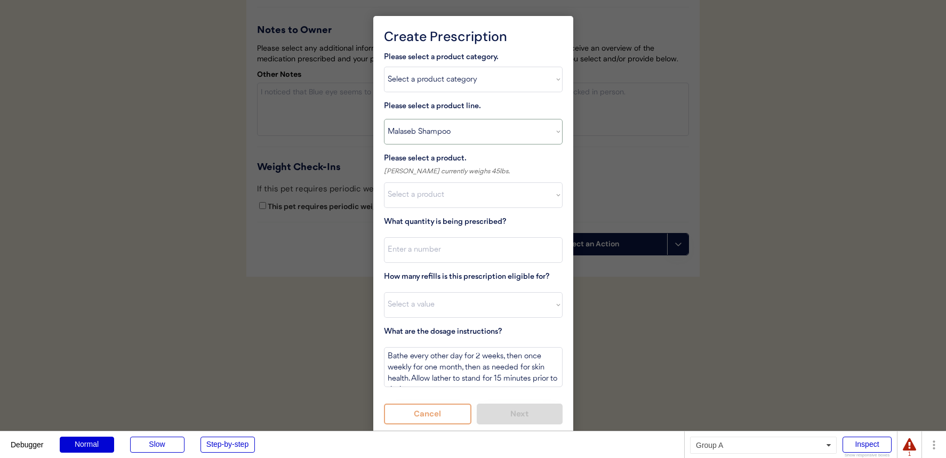
select select ""PLACEHOLDER_1427118222253""
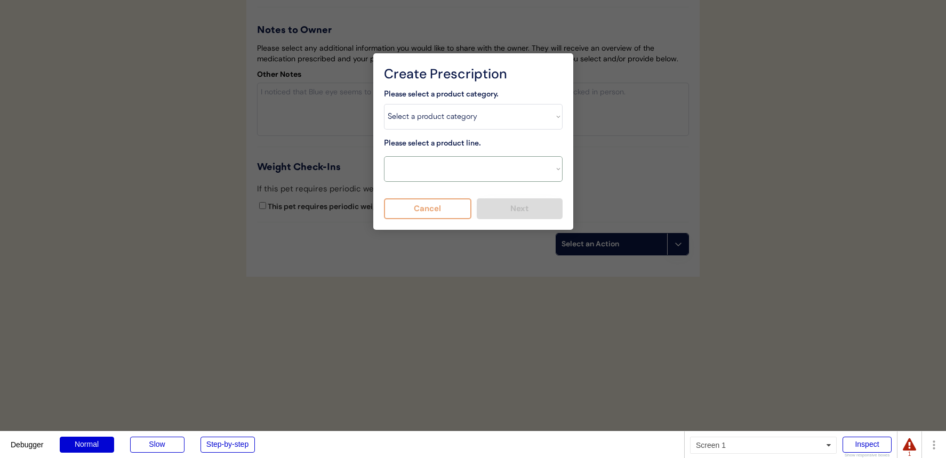
click at [384, 156] on select "Select a product line Apoquel Chewable Tablet Malaseb Shampoo" at bounding box center [473, 169] width 179 height 26
click at [445, 164] on select "Select a product line NexGard Plus NexGard Plus Revolution for Cats Simparica T…" at bounding box center [473, 169] width 179 height 26
select select ""Simparica Trio""
click at [384, 156] on select "Select a product line NexGard Plus NexGard Plus Revolution for Cats Simparica T…" at bounding box center [473, 169] width 179 height 26
type textarea "Give one chew by mouth every 30 days year round to control internal and externa…"
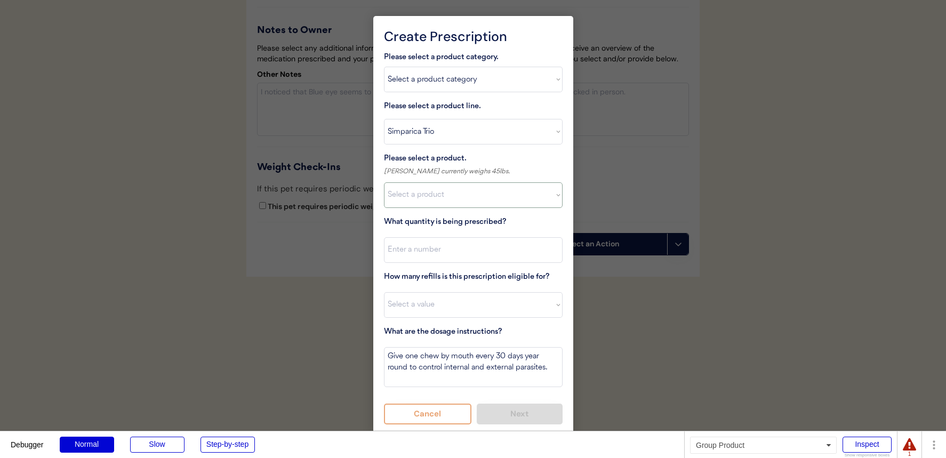
click at [440, 202] on select "Select a product Malaseb Shampoo (8 oz)" at bounding box center [473, 195] width 179 height 26
select select ""1348695171700984260__LOOKUP__1703711392488x806698074372480800""
click at [384, 182] on select "Select a product Simparica Trio, 2.8 - 5.5lbs Simparica Trio, 5.6 - 11lbs Simpa…" at bounding box center [473, 195] width 179 height 26
click at [436, 258] on input "input" at bounding box center [473, 250] width 179 height 26
type input "1"
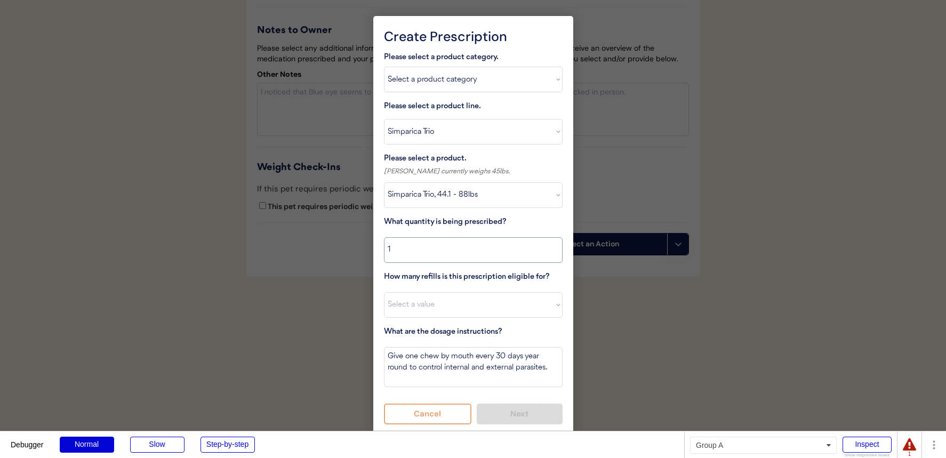
click at [429, 297] on select "Select a value 0 1 2 3 4 5 6 7 8 10 11" at bounding box center [473, 305] width 179 height 26
select select "6"
click at [384, 292] on select "Select a value 0 1 2 3 4 5 6 7 8 10 11" at bounding box center [473, 305] width 179 height 26
click at [496, 416] on button "Next" at bounding box center [520, 414] width 86 height 21
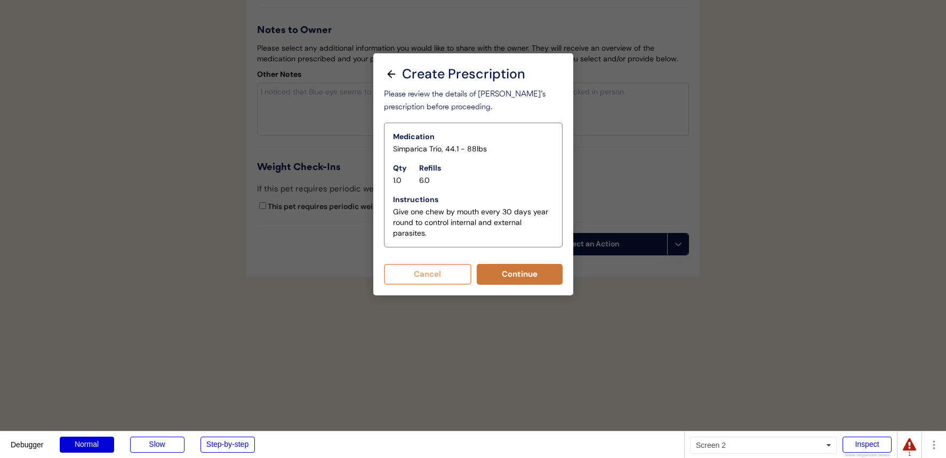
click at [515, 278] on button "Continue" at bounding box center [520, 274] width 86 height 21
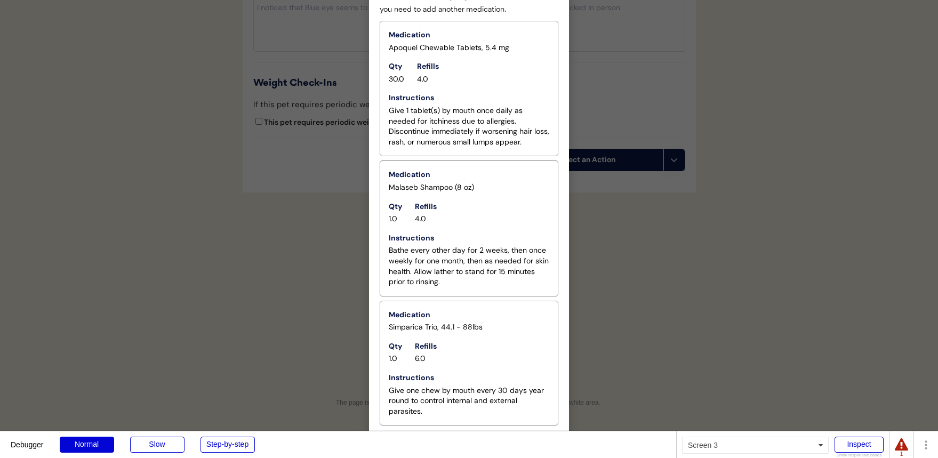
scroll to position [1620, 0]
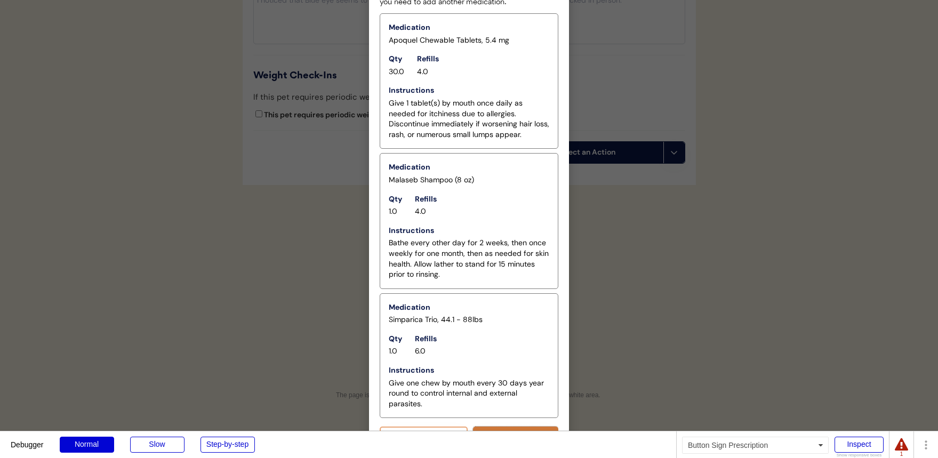
click at [513, 428] on button "Sign Prescription" at bounding box center [516, 437] width 86 height 21
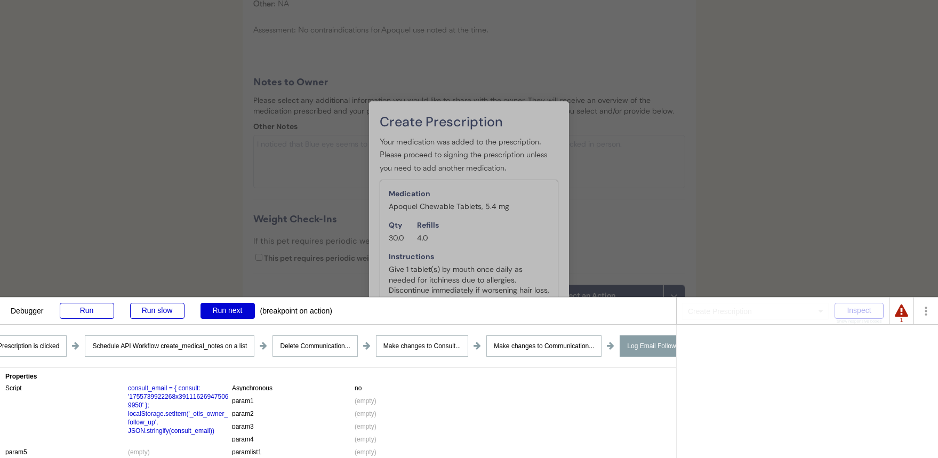
scroll to position [1611, 0]
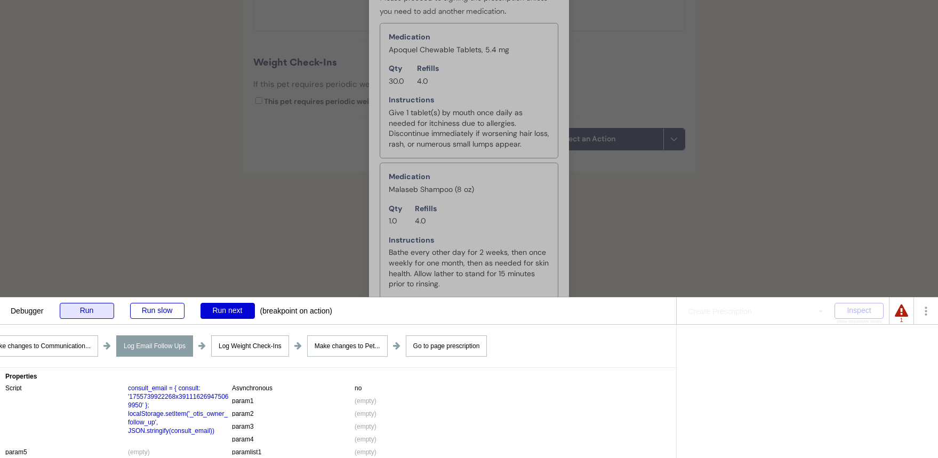
click at [84, 303] on div "Run" at bounding box center [87, 311] width 54 height 16
click at [111, 318] on div "Run" at bounding box center [87, 311] width 54 height 16
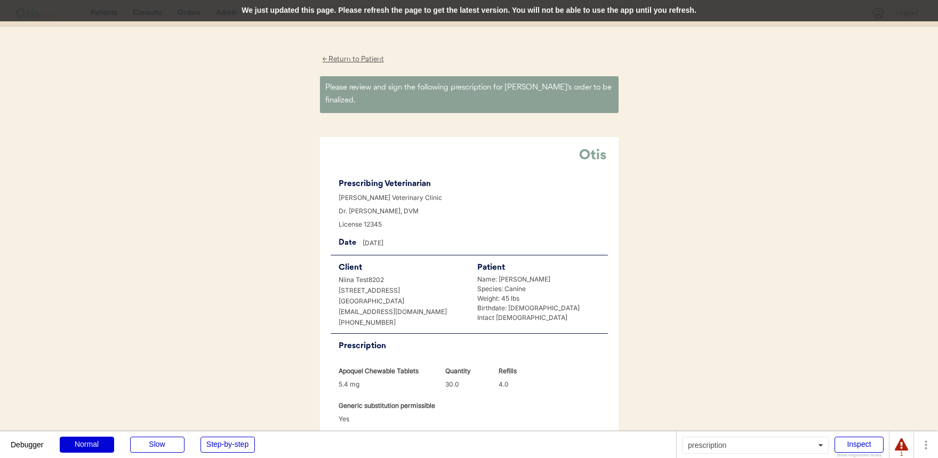
click at [185, 14] on div "We just updated this page. Please refresh the page to get the latest version. Y…" at bounding box center [469, 10] width 938 height 21
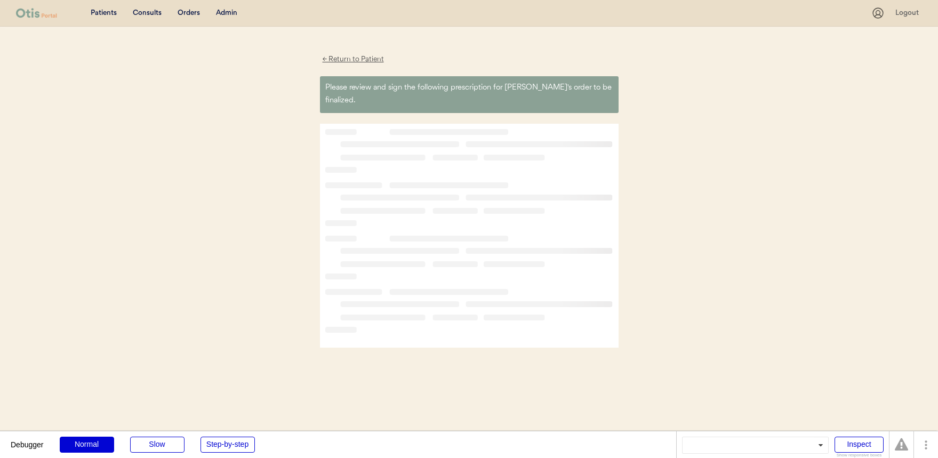
click at [151, 12] on div "Consults" at bounding box center [147, 13] width 29 height 11
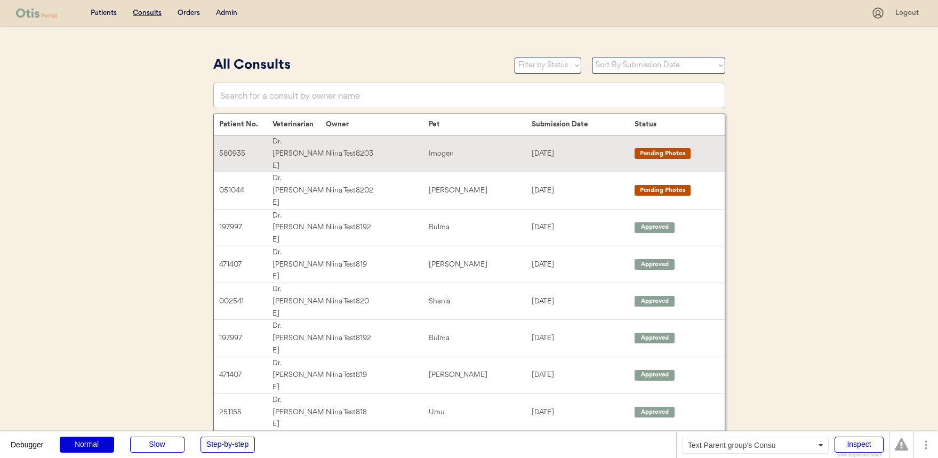
click at [406, 148] on div "Niina Test8203" at bounding box center [377, 154] width 103 height 12
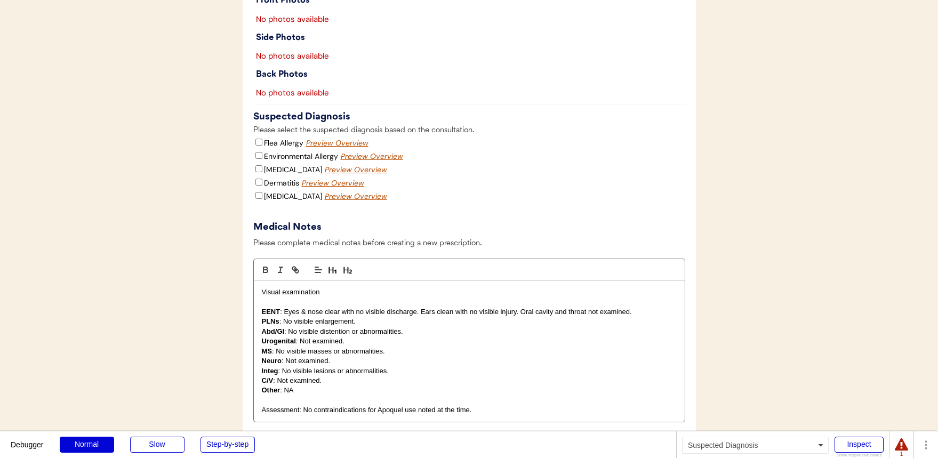
scroll to position [1114, 0]
click at [284, 175] on div "[MEDICAL_DATA]" at bounding box center [287, 169] width 69 height 12
click at [285, 174] on label "Food Allergy" at bounding box center [293, 169] width 58 height 10
click at [262, 172] on input "Food Allergy" at bounding box center [259, 168] width 7 height 7
checkbox input "true"
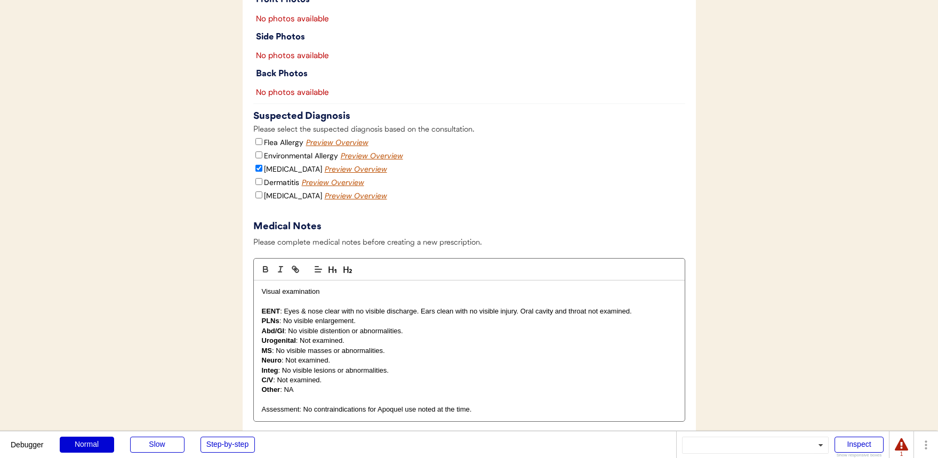
click at [281, 187] on label "Dermatitis" at bounding box center [281, 183] width 35 height 10
click at [262, 185] on input "Dermatitis" at bounding box center [259, 181] width 7 height 7
checkbox input "true"
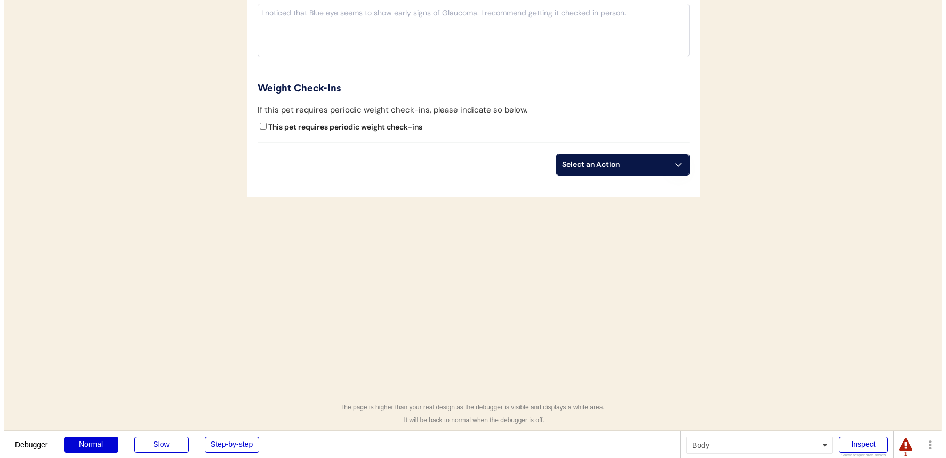
scroll to position [1626, 0]
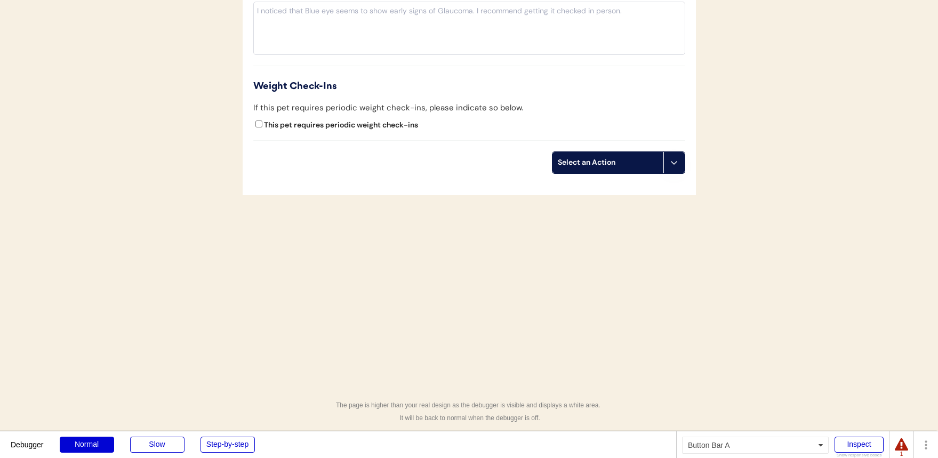
click at [639, 168] on div "Select an Action" at bounding box center [608, 162] width 100 height 11
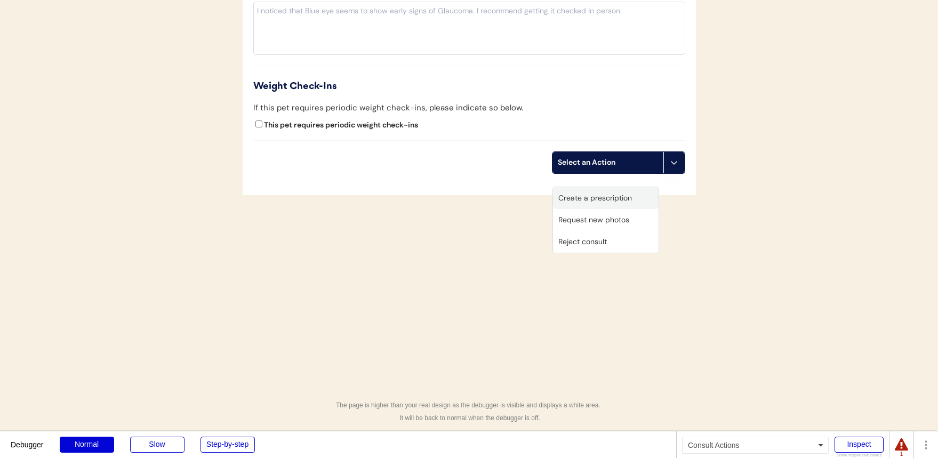
click at [624, 201] on div "Create a prescription" at bounding box center [606, 198] width 106 height 22
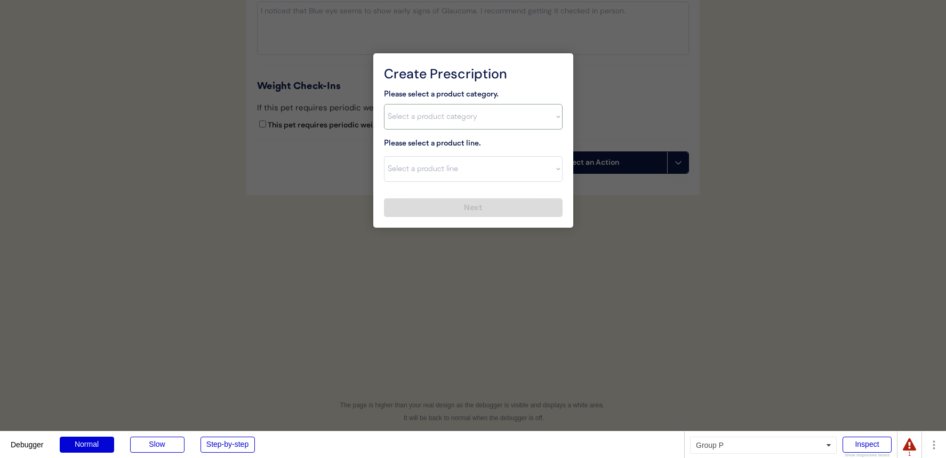
click at [429, 122] on select "Select a product category Allergies Antibiotics Anxiety Combo Parasite Preventi…" at bounding box center [473, 117] width 179 height 26
select select ""allergies""
click at [384, 104] on select "Select a product category Allergies Antibiotics Anxiety Combo Parasite Preventi…" at bounding box center [473, 117] width 179 height 26
click at [430, 166] on select "Select a product line" at bounding box center [473, 169] width 179 height 26
click at [384, 156] on select "Select a product line" at bounding box center [473, 169] width 179 height 26
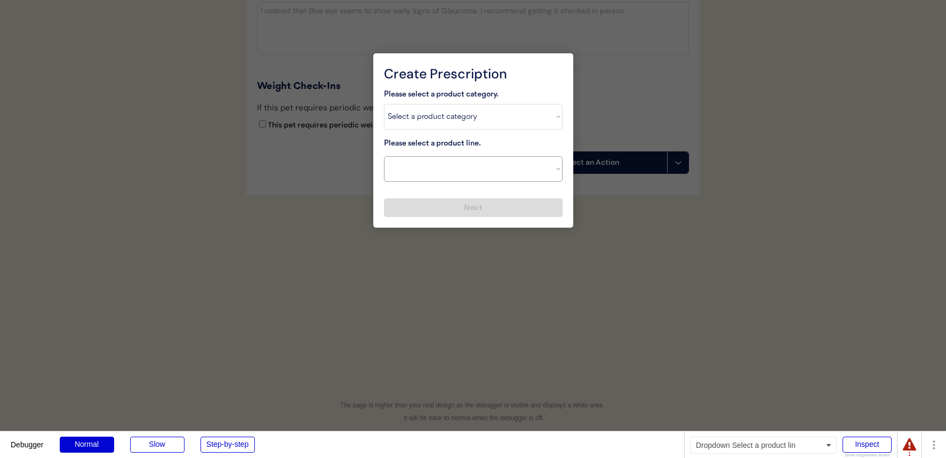
click at [443, 173] on select "Select a product line Apoquel Chewable Tablet Malaseb Shampoo" at bounding box center [473, 169] width 179 height 26
select select ""Apoquel Chewable Tablet""
click at [384, 156] on select "Select a product line Apoquel Chewable Tablet Malaseb Shampoo" at bounding box center [473, 169] width 179 height 26
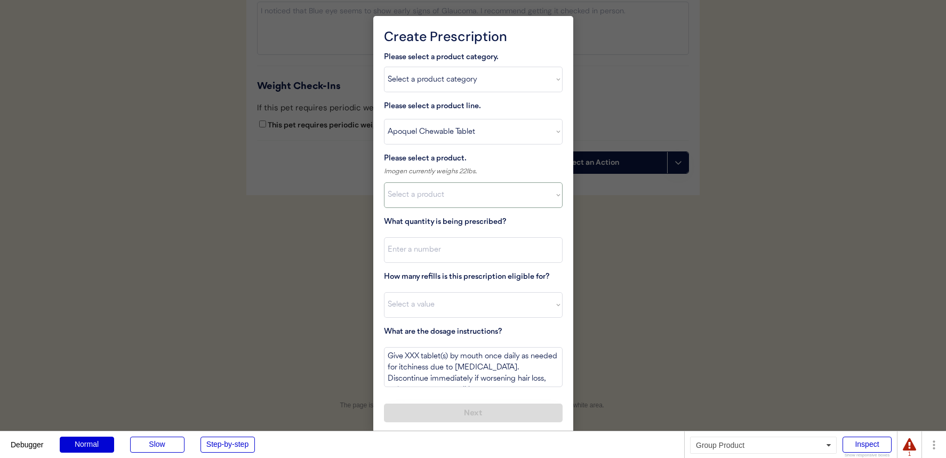
click at [466, 190] on select "Select a product Apoquel Chewable Tablets, 5.4 mg" at bounding box center [473, 195] width 179 height 26
click at [384, 182] on select "Select a product Apoquel Chewable Tablets, 5.4 mg" at bounding box center [473, 195] width 179 height 26
click at [464, 200] on select "Select a product Apoquel Chewable Tablets, 5.4 mg" at bounding box center [473, 195] width 179 height 26
select select ""1348695171700984260__LOOKUP__1730827001663x505184704067231900""
click at [384, 182] on select "Select a product Apoquel Chewable Tablets, 5.4 mg" at bounding box center [473, 195] width 179 height 26
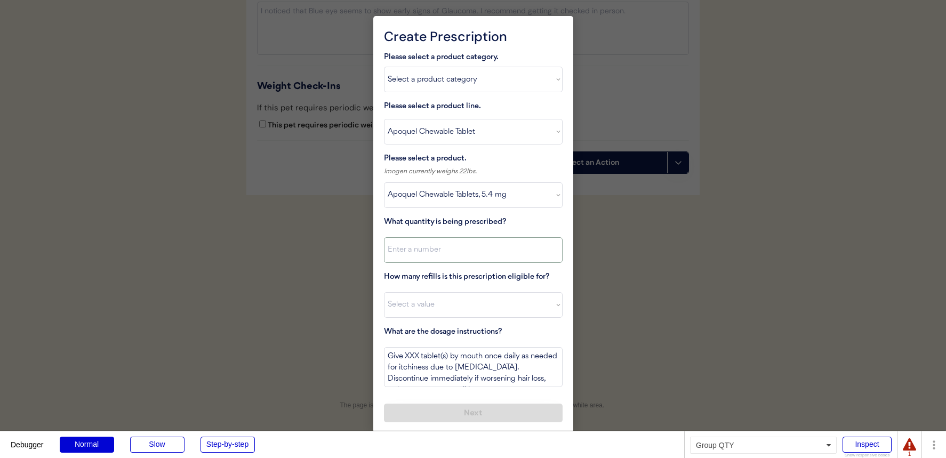
click at [464, 247] on input "input" at bounding box center [473, 250] width 179 height 26
type input "1"
type input "30"
click at [468, 296] on select "Select a value 0 1 2 3 4 5 6 7 8 10 11" at bounding box center [473, 305] width 179 height 26
select select "8"
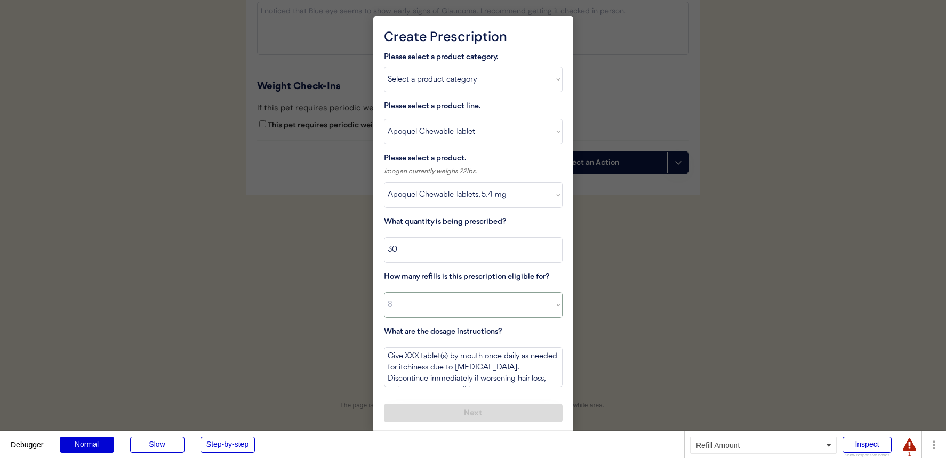
click at [384, 292] on select "Select a value 0 1 2 3 4 5 6 7 8 10 11" at bounding box center [473, 305] width 179 height 26
click at [401, 349] on textarea "Give XXX tablet(s) by mouth once daily as needed for itchiness due to allergies…" at bounding box center [473, 367] width 179 height 40
click at [408, 355] on textarea "Give XXX tablet(s) by mouth once daily as needed for itchiness due to allergies…" at bounding box center [473, 367] width 179 height 40
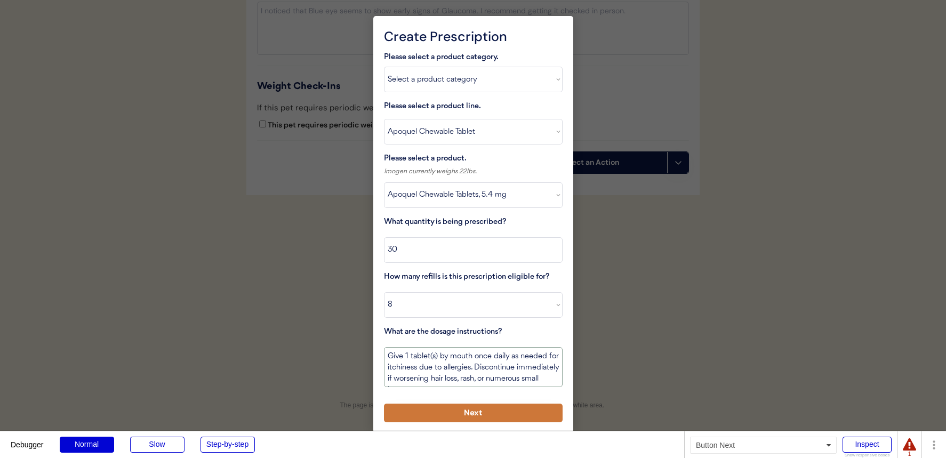
type textarea "Give 1 tablet(s) by mouth once daily as needed for itchiness due to allergies. …"
click at [425, 405] on button "Next" at bounding box center [473, 413] width 179 height 19
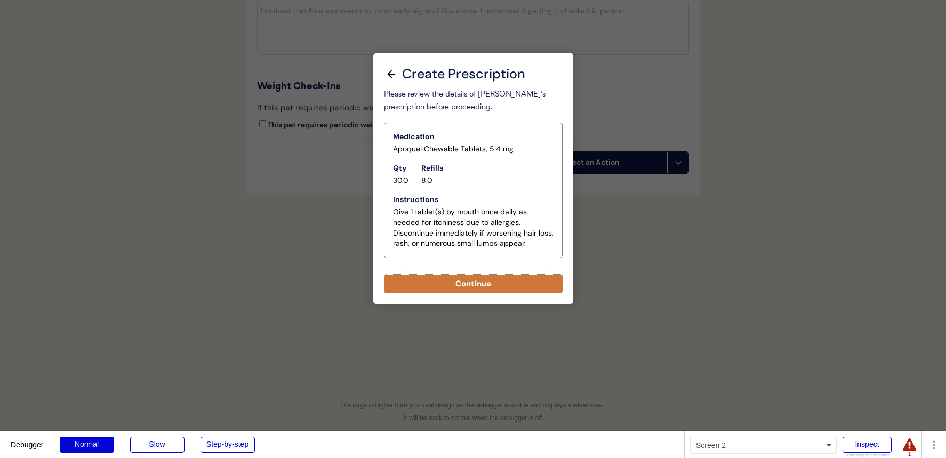
click at [450, 286] on button "Continue" at bounding box center [473, 284] width 179 height 19
select select ""PLACEHOLDER_1427118222253""
type textarea "Give XXX tablet(s) by mouth once daily as needed for itchiness due to allergies…"
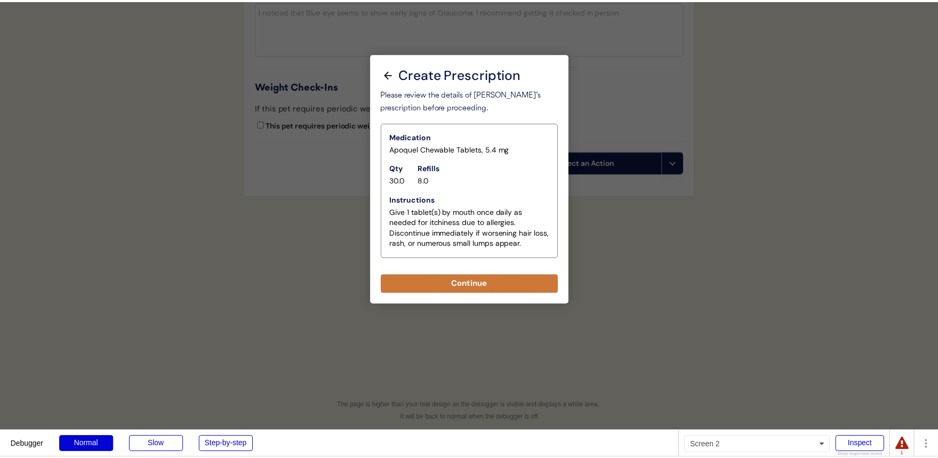
scroll to position [1649, 0]
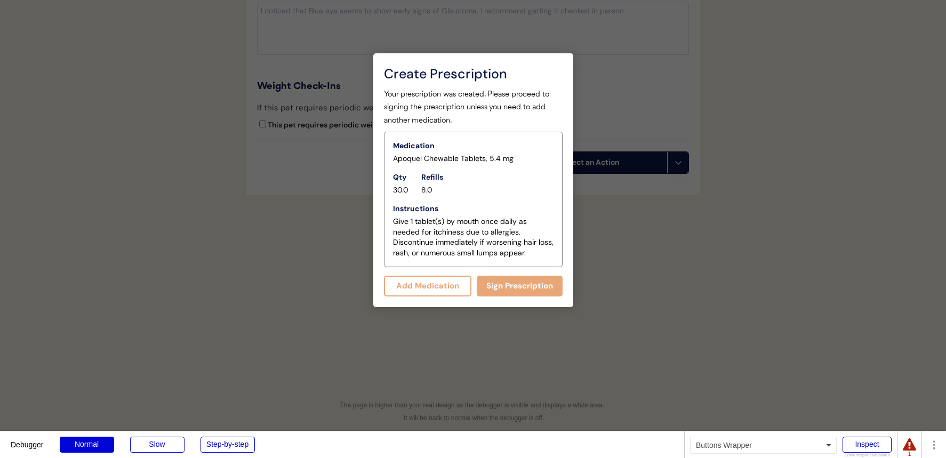
click at [435, 285] on button "Add Medication" at bounding box center [428, 286] width 88 height 21
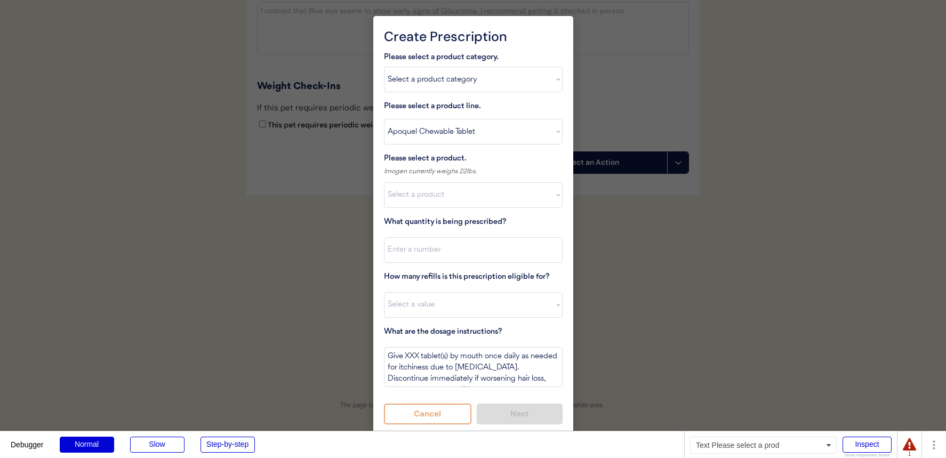
click at [459, 129] on select "Select a product line Apoquel Chewable Tablet Malaseb Shampoo" at bounding box center [473, 132] width 179 height 26
select select ""Malaseb Shampoo""
click at [384, 119] on select "Select a product line Apoquel Chewable Tablet Malaseb Shampoo" at bounding box center [473, 132] width 179 height 26
type textarea "Bathe every other day for 2 weeks, then once weekly for one month, then as need…"
click at [445, 194] on select "Select a product Apoquel Chewable Tablets, 5.4 mg" at bounding box center [473, 195] width 179 height 26
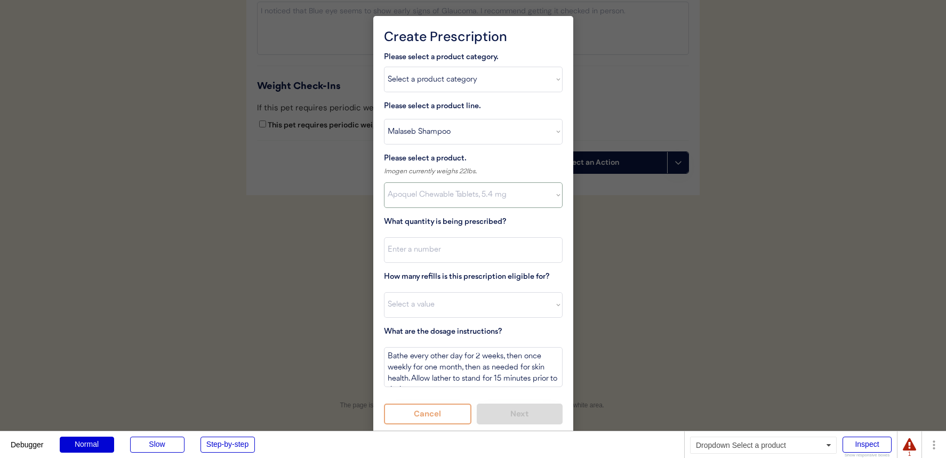
click at [384, 182] on select "Select a product Apoquel Chewable Tablets, 5.4 mg" at bounding box center [473, 195] width 179 height 26
click at [442, 198] on select "Select a product Malaseb Shampoo (8 oz)" at bounding box center [473, 195] width 179 height 26
select select ""1348695171700984260__LOOKUP__1744313638900x915194676641798700""
click at [384, 182] on select "Select a product Malaseb Shampoo (8 oz)" at bounding box center [473, 195] width 179 height 26
click at [436, 247] on input "input" at bounding box center [473, 250] width 179 height 26
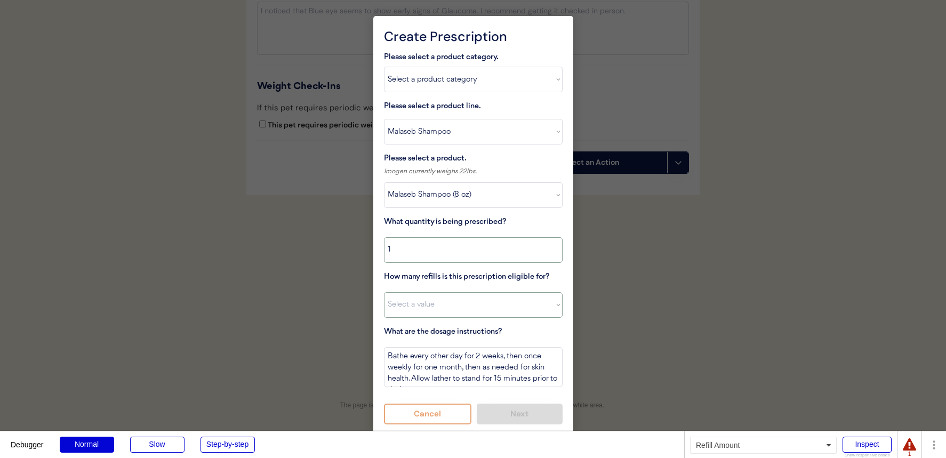
type input "1"
click at [432, 297] on select "Select a value 0 1 2 3 4 5 6 7 8 10 11" at bounding box center [473, 305] width 179 height 26
select select "5"
click at [384, 292] on select "Select a value 0 1 2 3 4 5 6 7 8 10 11" at bounding box center [473, 305] width 179 height 26
click at [503, 424] on button "Next" at bounding box center [520, 414] width 86 height 21
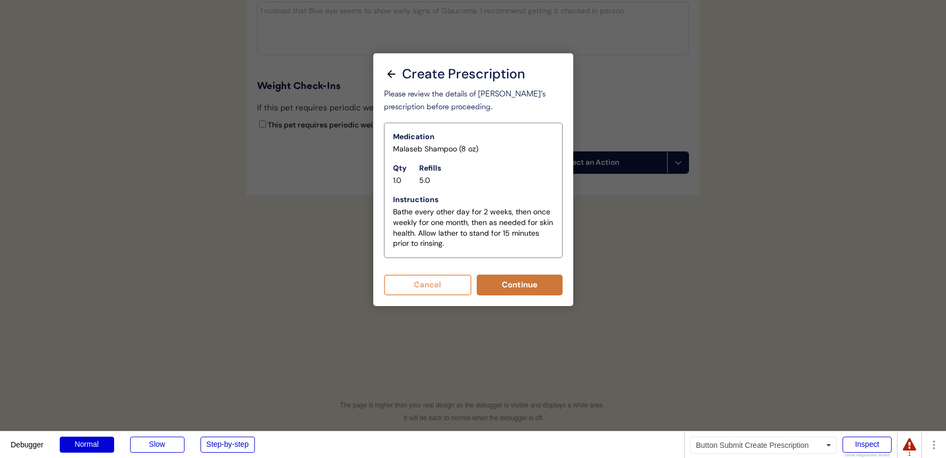
click at [492, 291] on button "Continue" at bounding box center [520, 285] width 86 height 21
select select ""PLACEHOLDER_1427118222253""
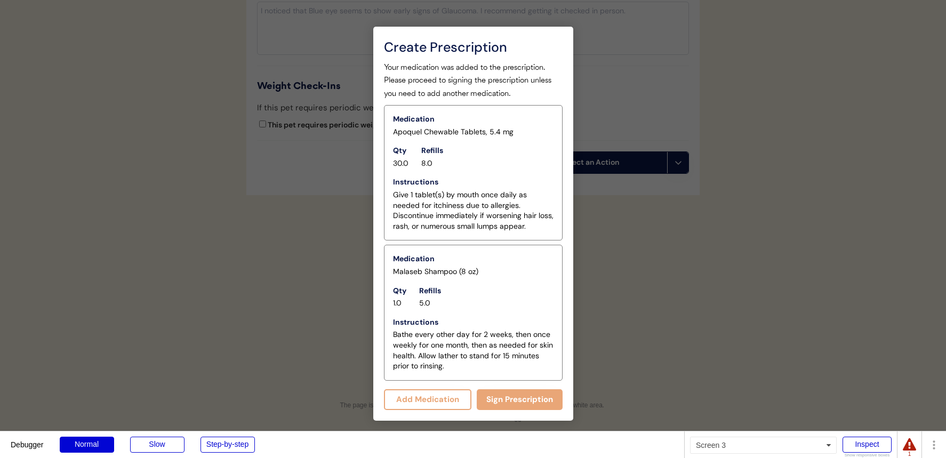
click at [446, 402] on button "Add Medication" at bounding box center [428, 399] width 88 height 21
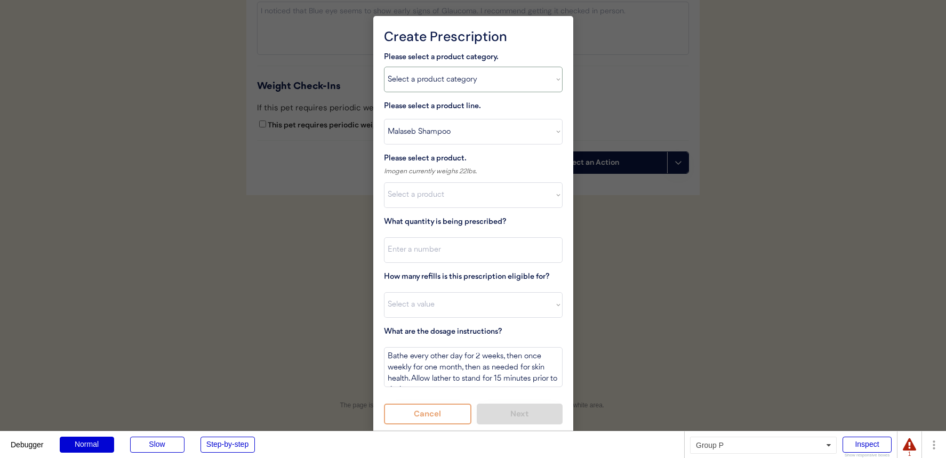
click at [469, 71] on select "Select a product category Allergies Antibiotics Anxiety Combo Parasite Preventi…" at bounding box center [473, 80] width 179 height 26
select select ""combo_parasite_prevention""
click at [384, 67] on select "Select a product category Allergies Antibiotics Anxiety Combo Parasite Preventi…" at bounding box center [473, 80] width 179 height 26
click at [465, 109] on div "Please select a product category. Select a product category Allergies Antibioti…" at bounding box center [473, 237] width 179 height 373
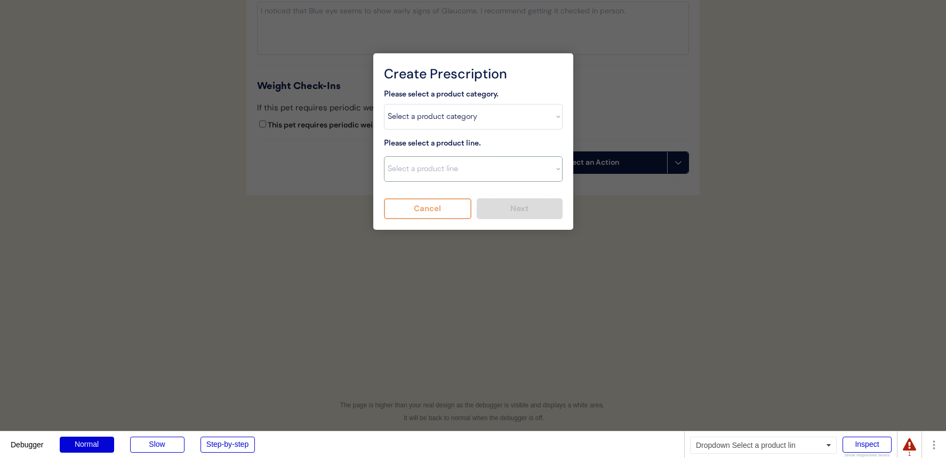
click at [446, 163] on select "Select a product line NexGard Plus NexGard Plus Revolution for Cats Simparica T…" at bounding box center [473, 169] width 179 height 26
select select ""Simparica Trio""
click at [384, 156] on select "Select a product line NexGard Plus NexGard Plus Revolution for Cats Simparica T…" at bounding box center [473, 169] width 179 height 26
type textarea "Give one chew by mouth every 30 days year round to control internal and externa…"
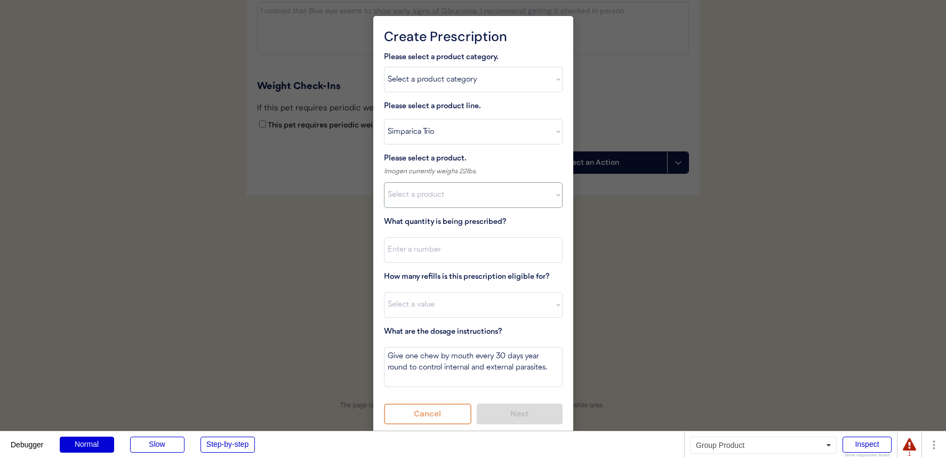
click at [447, 197] on select "Select a product Simparica Trio, 2.8 - 5.5lbs Simparica Trio, 5.6 - 11lbs Simpa…" at bounding box center [473, 195] width 179 height 26
select select ""1348695171700984260__LOOKUP__1703711392488x831175319852092200""
click at [384, 182] on select "Select a product Simparica Trio, 2.8 - 5.5lbs Simparica Trio, 5.6 - 11lbs Simpa…" at bounding box center [473, 195] width 179 height 26
click at [447, 258] on input "input" at bounding box center [473, 250] width 179 height 26
type input "1"
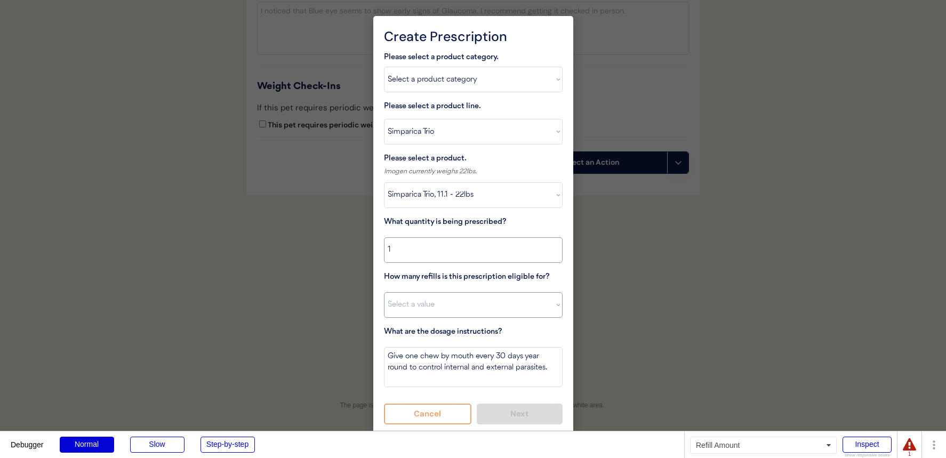
click at [440, 305] on select "Select a value 0 1 2 3 4 5 6 7 8 10 11" at bounding box center [473, 305] width 179 height 26
select select "10"
click at [384, 292] on select "Select a value 0 1 2 3 4 5 6 7 8 10 11" at bounding box center [473, 305] width 179 height 26
click at [490, 411] on button "Next" at bounding box center [520, 414] width 86 height 21
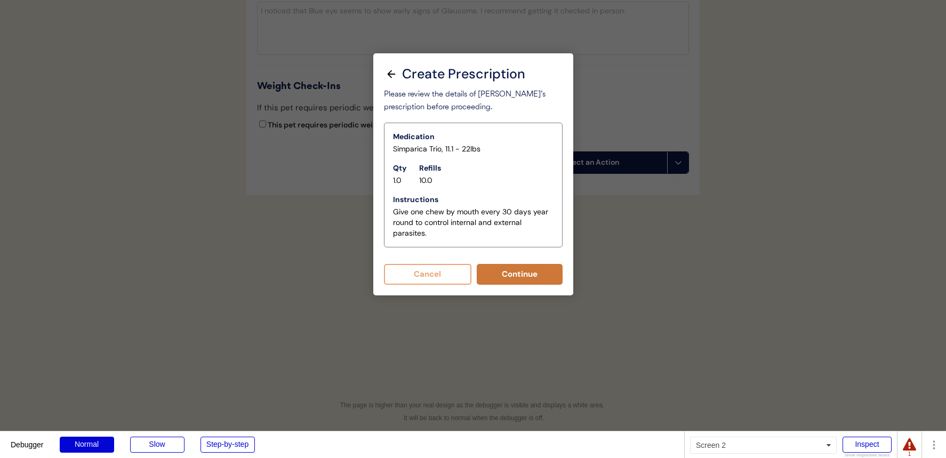
click at [495, 277] on button "Continue" at bounding box center [520, 274] width 86 height 21
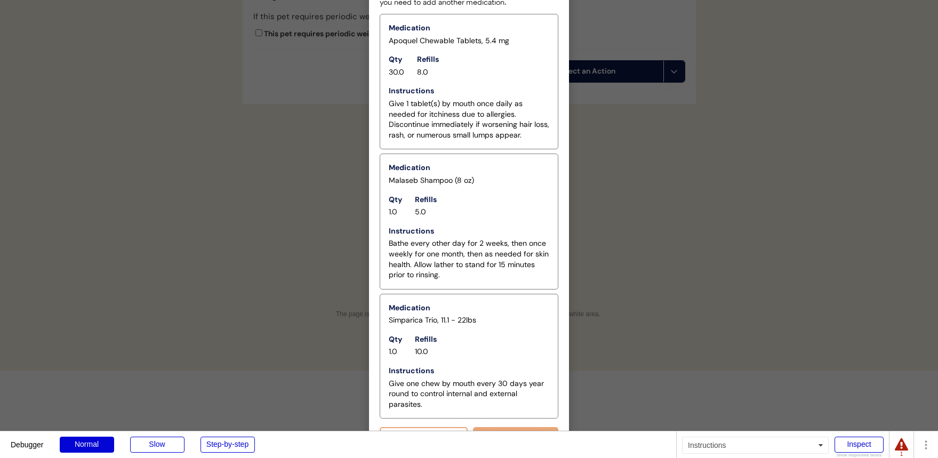
scroll to position [1741, 0]
click at [507, 428] on button "Sign Prescription" at bounding box center [516, 437] width 86 height 21
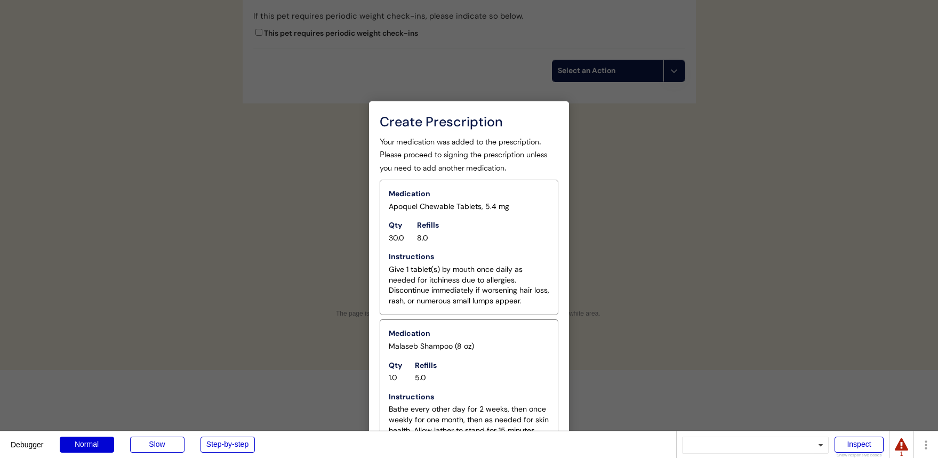
scroll to position [1731, 0]
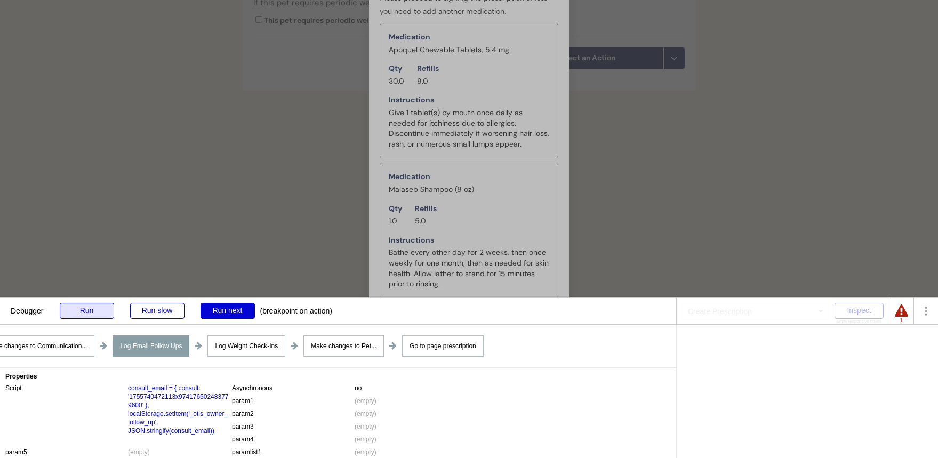
click at [71, 311] on div "Run" at bounding box center [87, 311] width 54 height 16
click at [83, 307] on div "Run" at bounding box center [87, 311] width 54 height 16
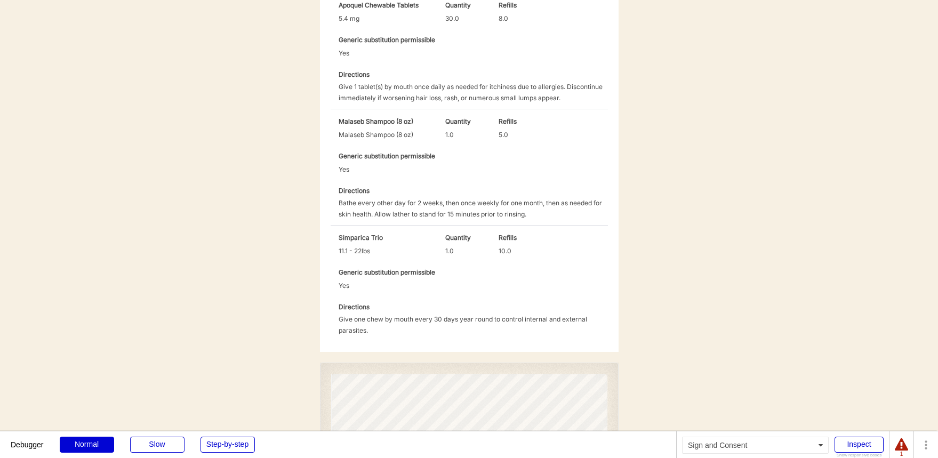
scroll to position [386, 0]
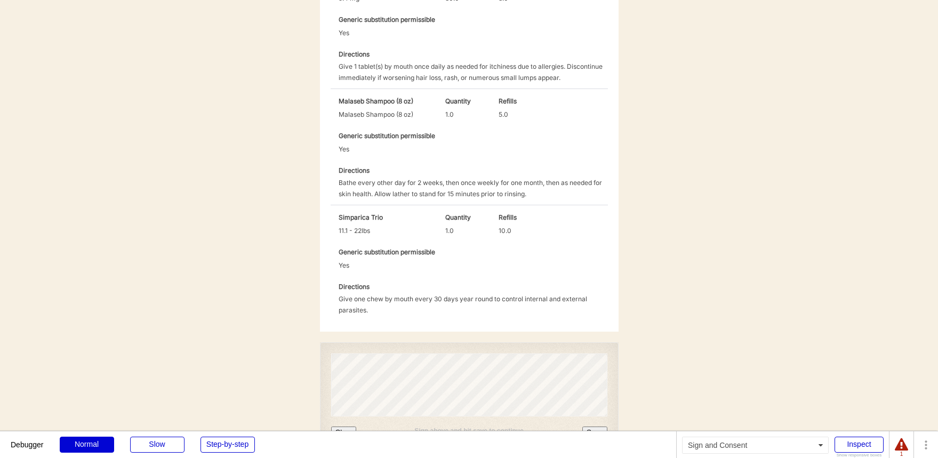
click at [338, 427] on button "Clear" at bounding box center [344, 432] width 26 height 11
click at [600, 427] on button "Save" at bounding box center [595, 432] width 25 height 11
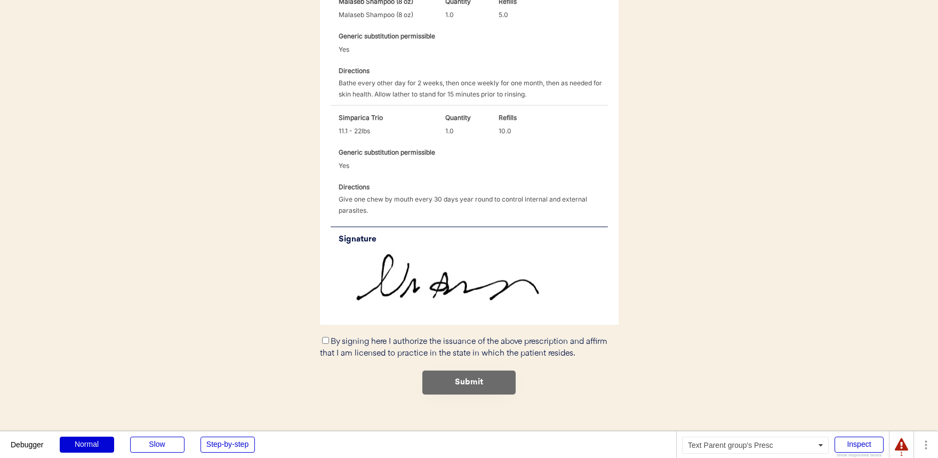
scroll to position [488, 0]
click at [408, 337] on label "By signing here I authorize the issuance of the above prescription and affirm t…" at bounding box center [464, 346] width 288 height 21
click at [329, 337] on input "By signing here I authorize the issuance of the above prescription and affirm t…" at bounding box center [325, 338] width 7 height 7
checkbox input "true"
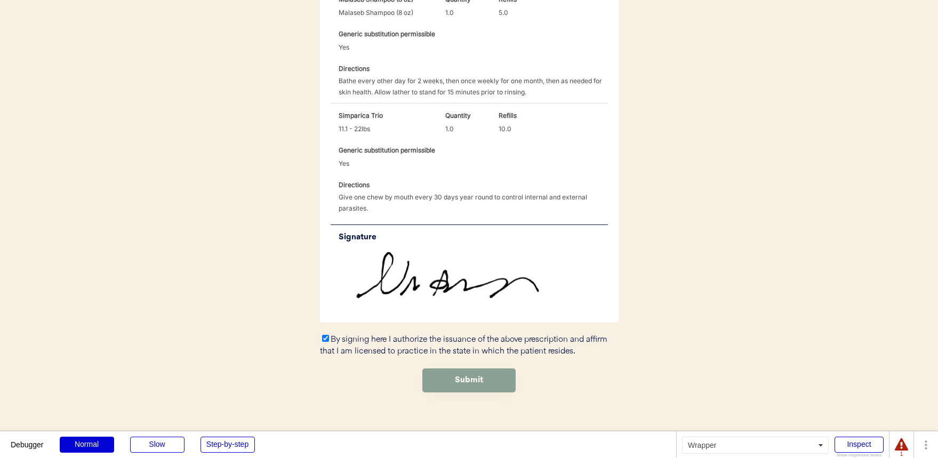
click at [444, 369] on button "Submit" at bounding box center [468, 381] width 93 height 24
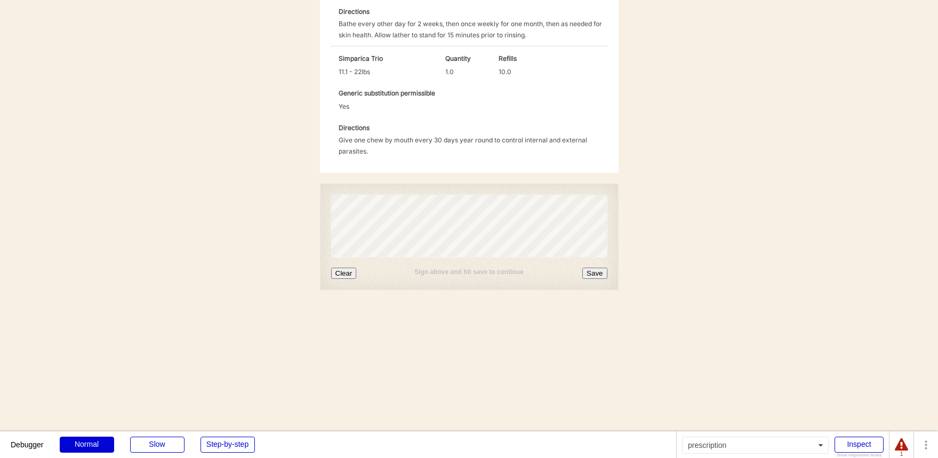
scroll to position [565, 0]
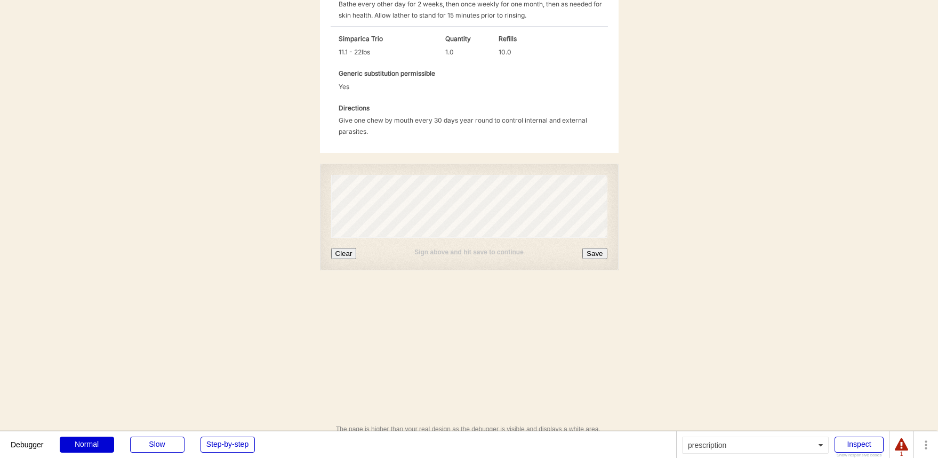
click at [591, 248] on button "Save" at bounding box center [595, 253] width 25 height 11
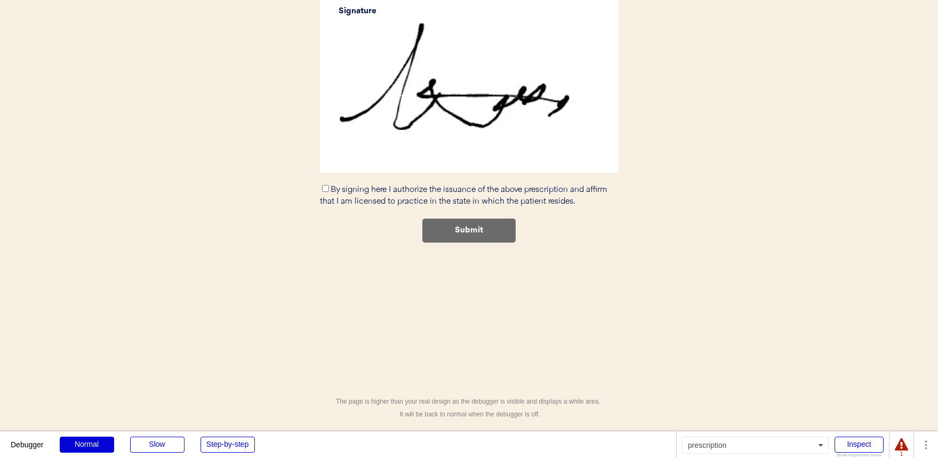
scroll to position [701, 0]
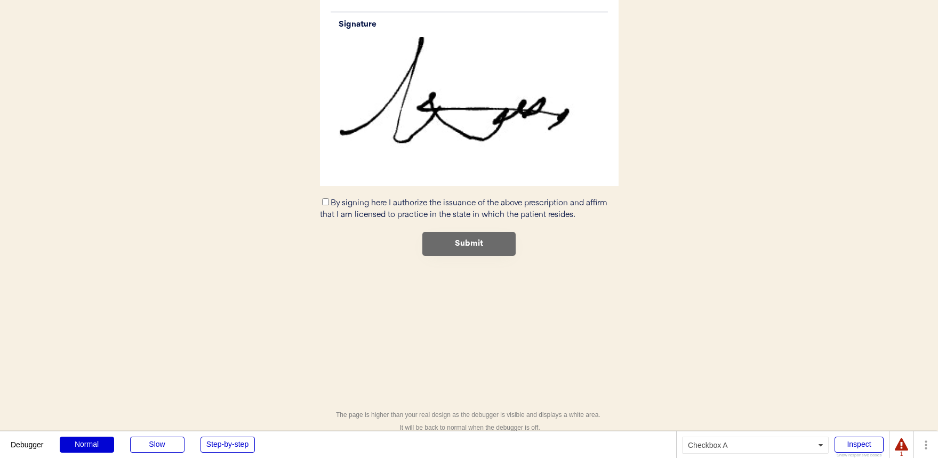
click at [392, 202] on label "By signing here I authorize the issuance of the above prescription and affirm t…" at bounding box center [464, 209] width 288 height 21
click at [329, 202] on input "By signing here I authorize the issuance of the above prescription and affirm t…" at bounding box center [325, 201] width 7 height 7
checkbox input "true"
click at [441, 232] on button "Submit" at bounding box center [468, 244] width 93 height 24
